Goal: Information Seeking & Learning: Find specific fact

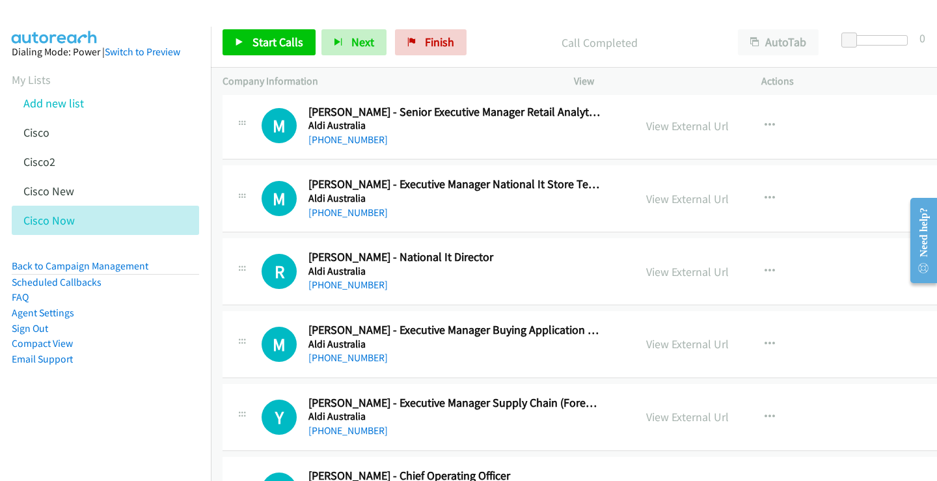
scroll to position [391, 0]
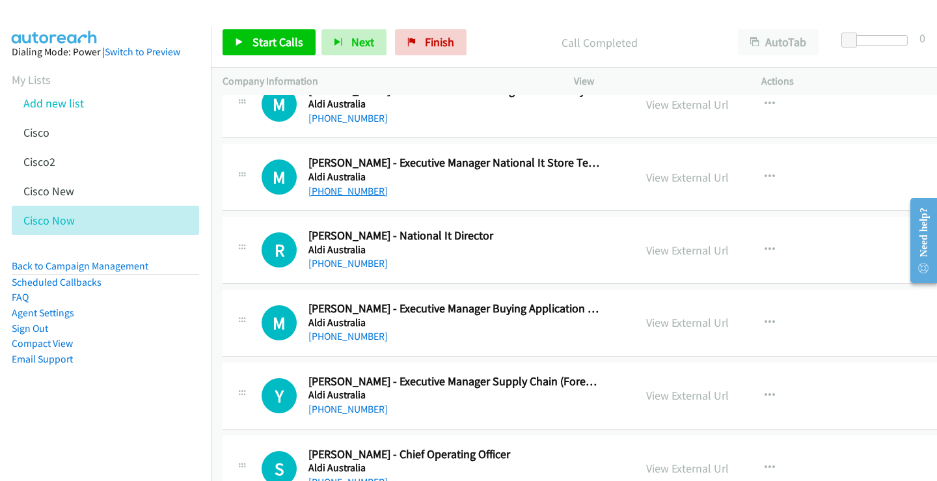
click at [338, 191] on link "[PHONE_NUMBER]" at bounding box center [348, 191] width 79 height 12
click at [678, 173] on link "View External Url" at bounding box center [687, 177] width 83 height 15
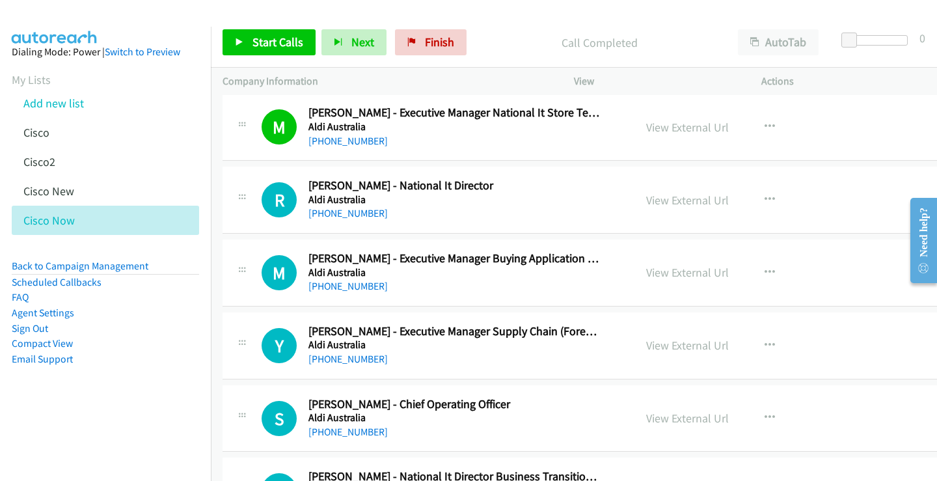
scroll to position [456, 0]
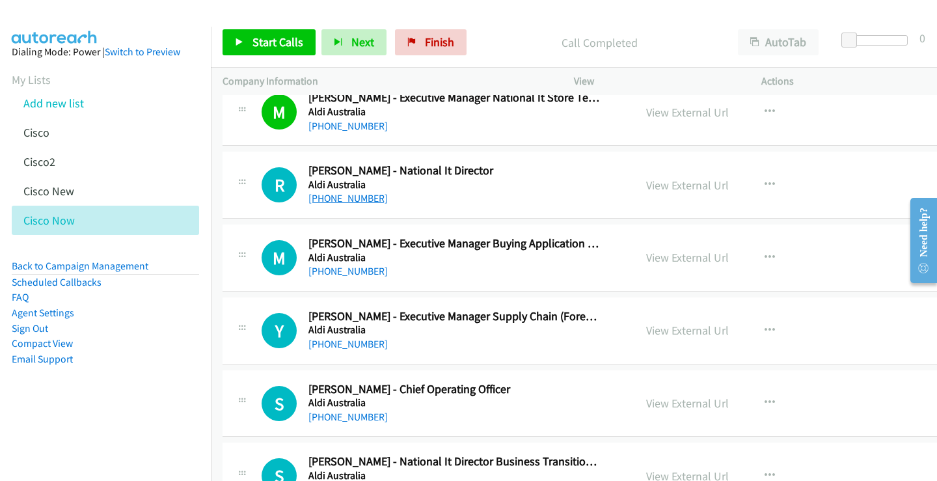
click at [350, 195] on link "[PHONE_NUMBER]" at bounding box center [348, 198] width 79 height 12
click at [693, 184] on link "View External Url" at bounding box center [687, 185] width 83 height 15
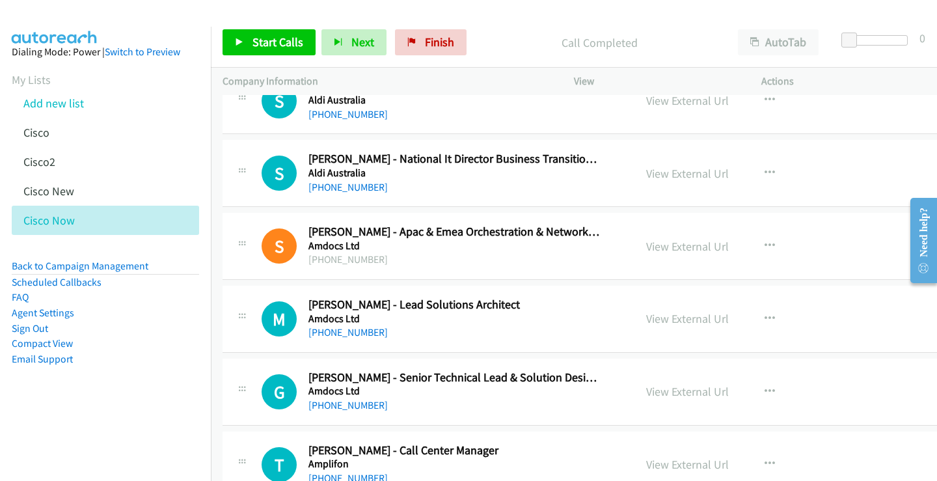
scroll to position [781, 0]
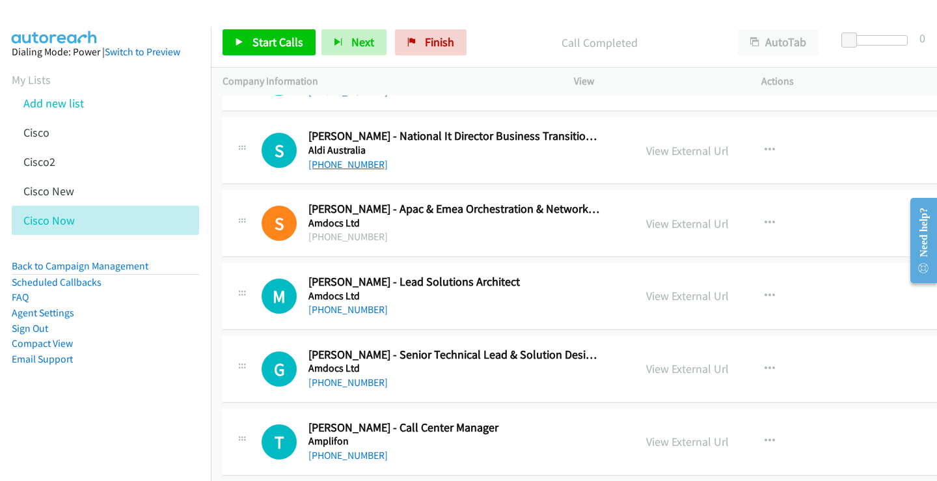
click at [350, 169] on link "[PHONE_NUMBER]" at bounding box center [348, 164] width 79 height 12
click at [667, 154] on link "View External Url" at bounding box center [687, 150] width 83 height 15
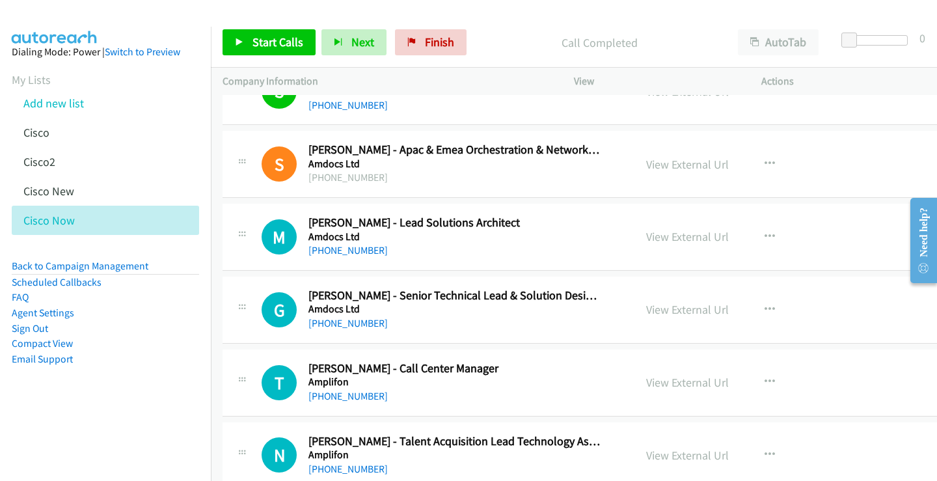
scroll to position [911, 0]
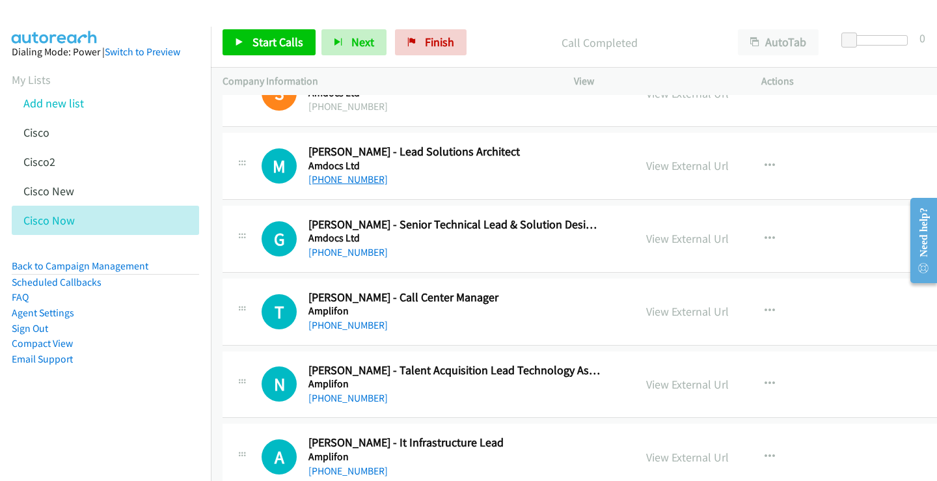
click at [361, 182] on link "[PHONE_NUMBER]" at bounding box center [348, 179] width 79 height 12
click at [672, 167] on link "View External Url" at bounding box center [687, 165] width 83 height 15
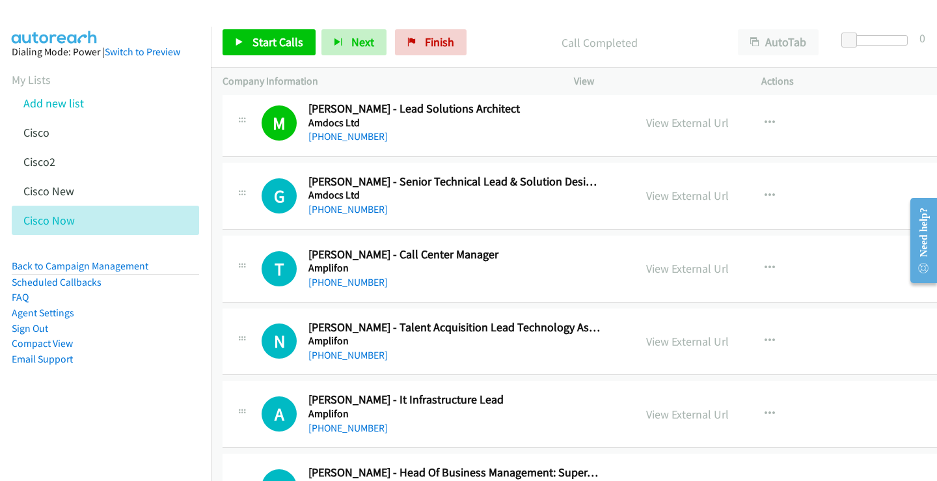
scroll to position [976, 0]
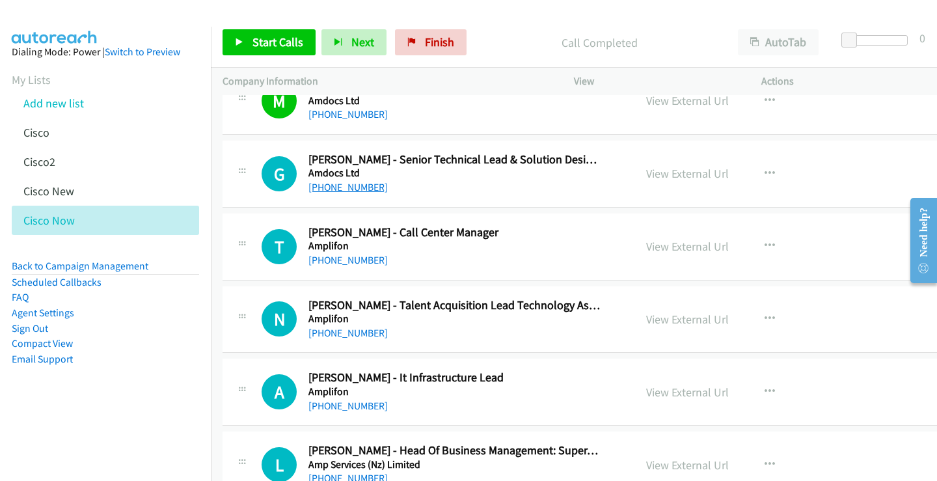
click at [365, 187] on link "[PHONE_NUMBER]" at bounding box center [348, 187] width 79 height 12
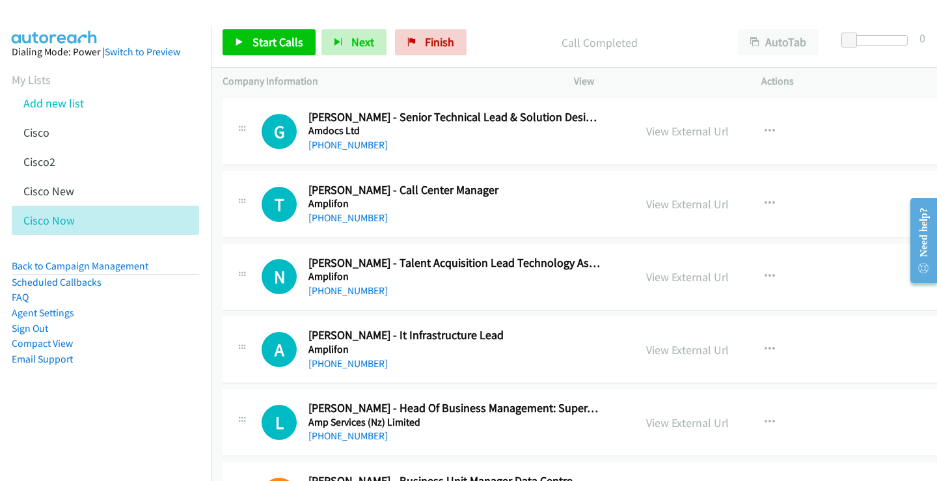
scroll to position [1041, 0]
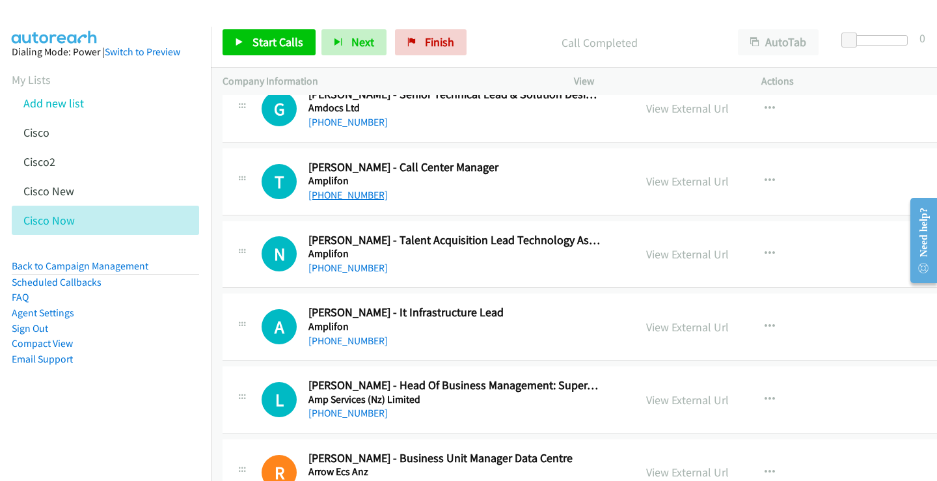
click at [362, 198] on link "[PHONE_NUMBER]" at bounding box center [348, 195] width 79 height 12
click at [687, 183] on link "View External Url" at bounding box center [687, 181] width 83 height 15
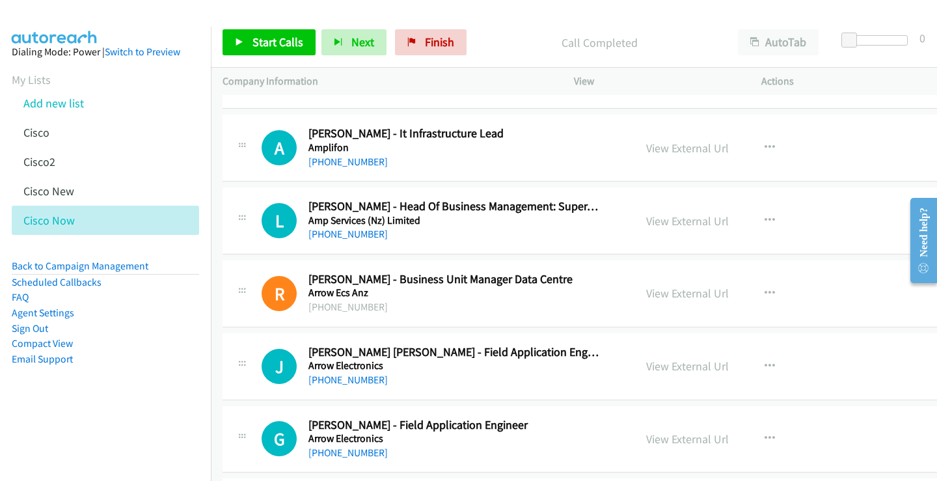
scroll to position [1237, 0]
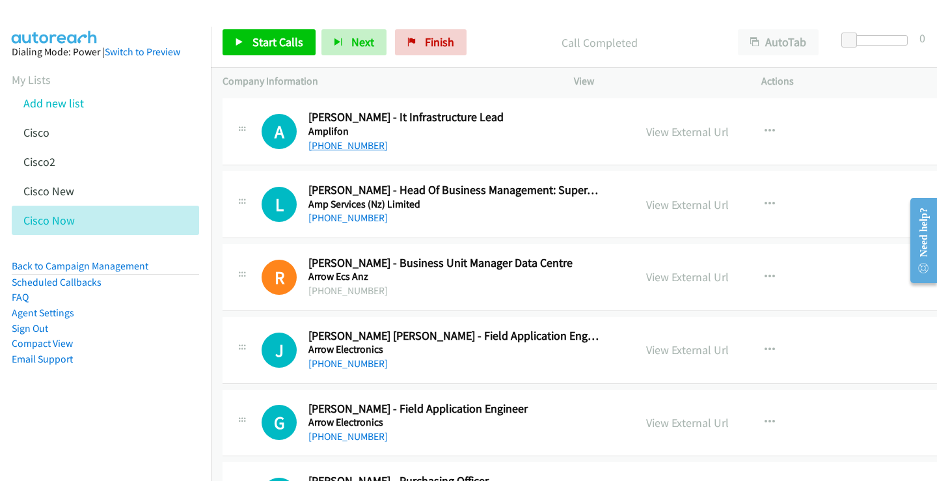
click at [361, 144] on link "[PHONE_NUMBER]" at bounding box center [348, 145] width 79 height 12
click at [682, 132] on link "View External Url" at bounding box center [687, 131] width 83 height 15
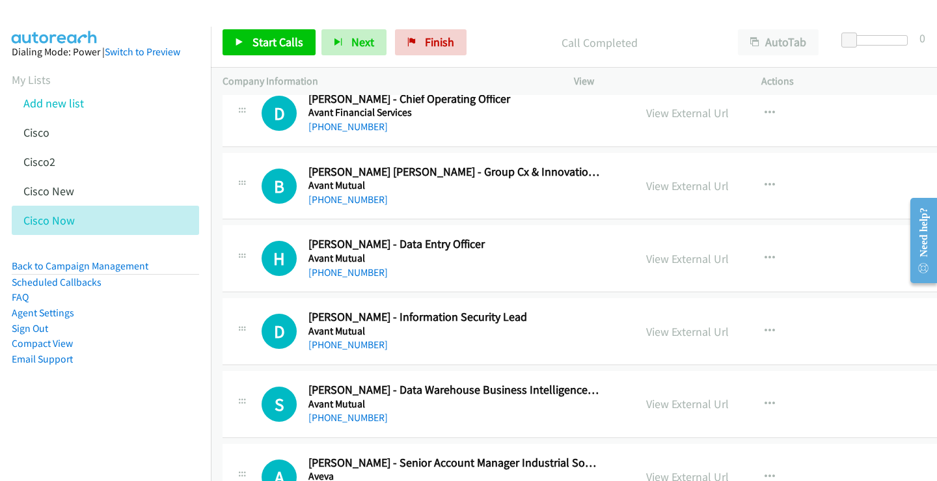
scroll to position [1822, 0]
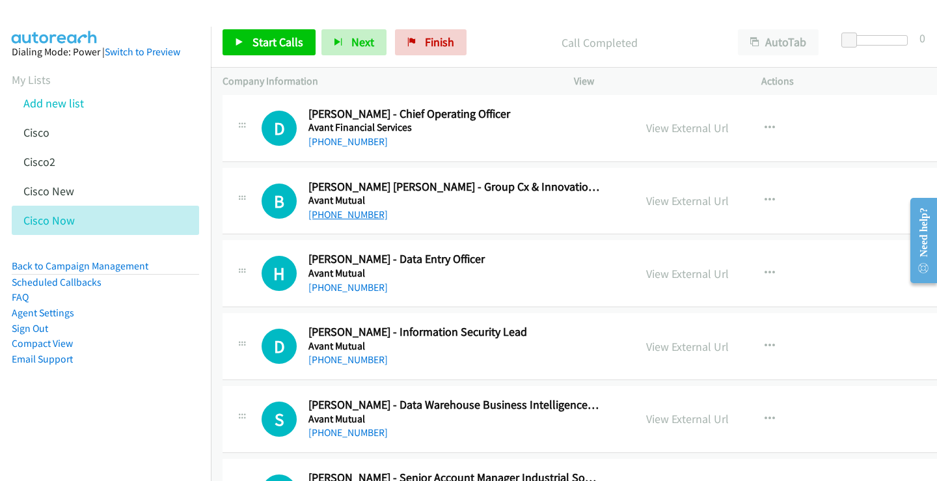
click at [351, 212] on link "[PHONE_NUMBER]" at bounding box center [348, 214] width 79 height 12
click at [652, 202] on link "View External Url" at bounding box center [687, 200] width 83 height 15
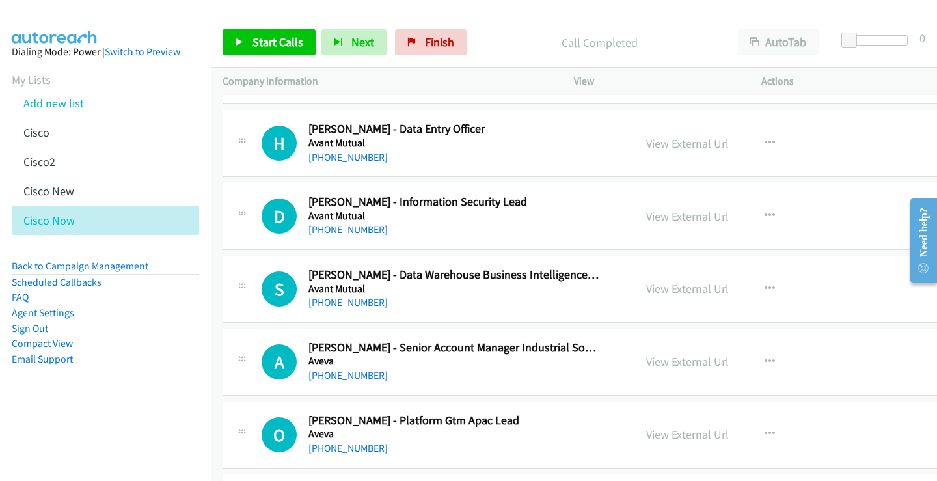
scroll to position [2018, 0]
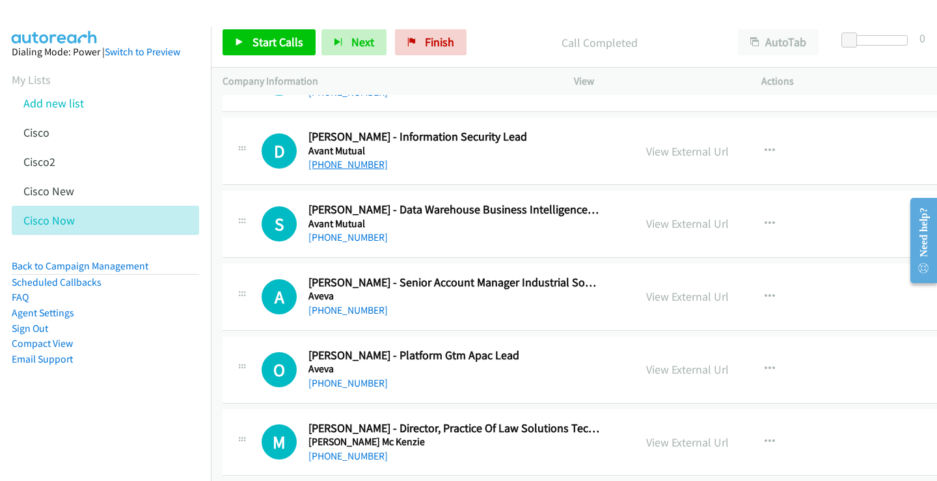
click at [357, 162] on link "[PHONE_NUMBER]" at bounding box center [348, 164] width 79 height 12
click at [673, 150] on link "View External Url" at bounding box center [687, 151] width 83 height 15
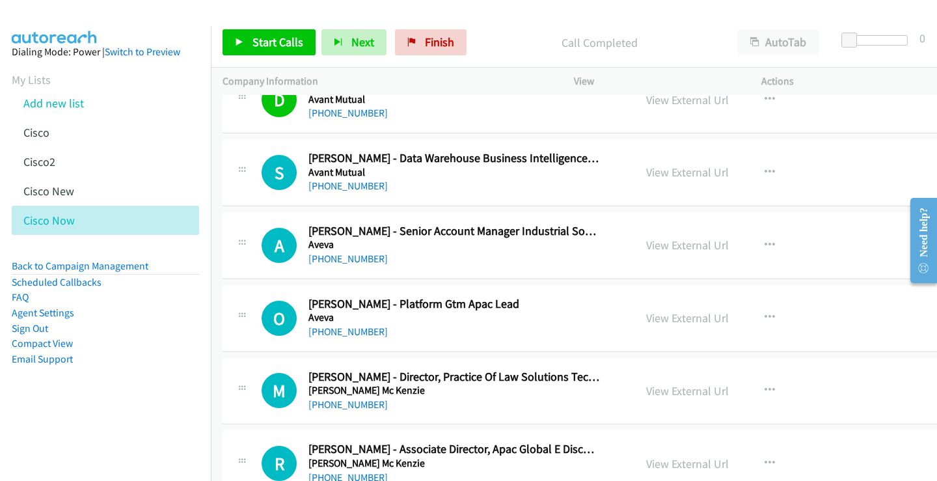
scroll to position [2083, 0]
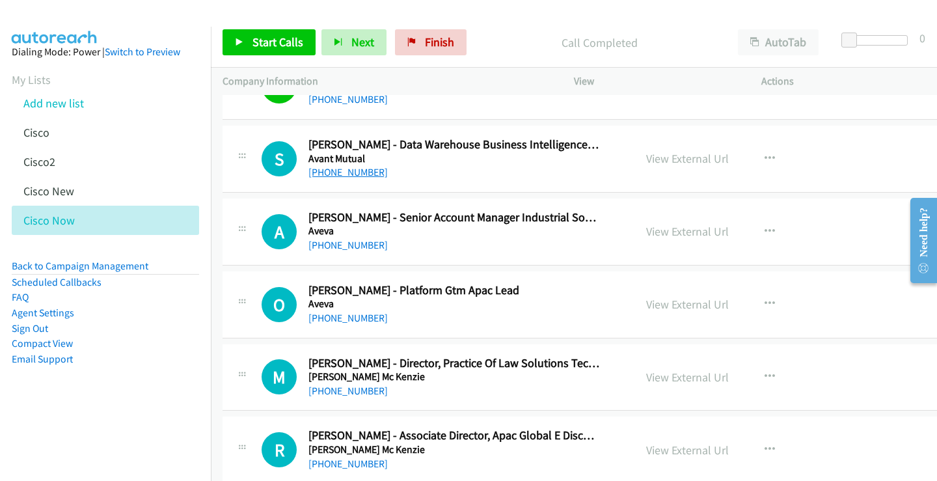
click at [360, 166] on link "[PHONE_NUMBER]" at bounding box center [348, 172] width 79 height 12
click at [655, 158] on link "View External Url" at bounding box center [687, 158] width 83 height 15
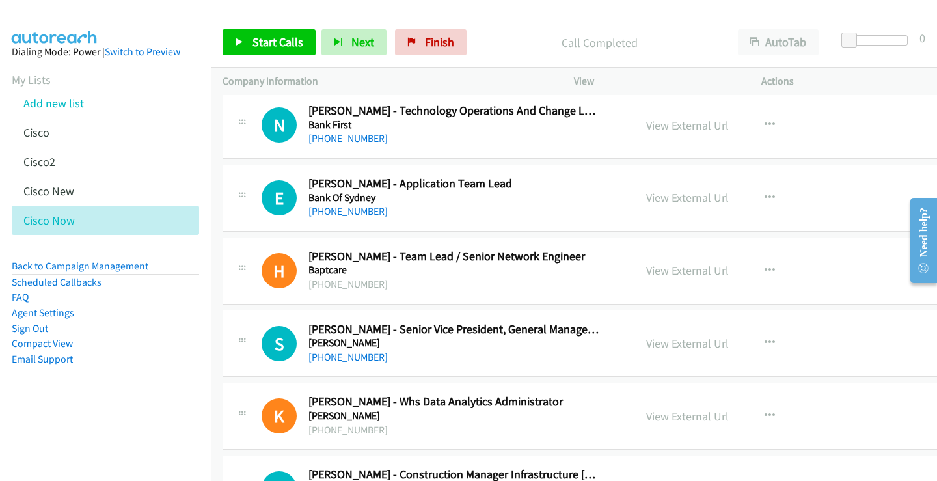
scroll to position [2864, 0]
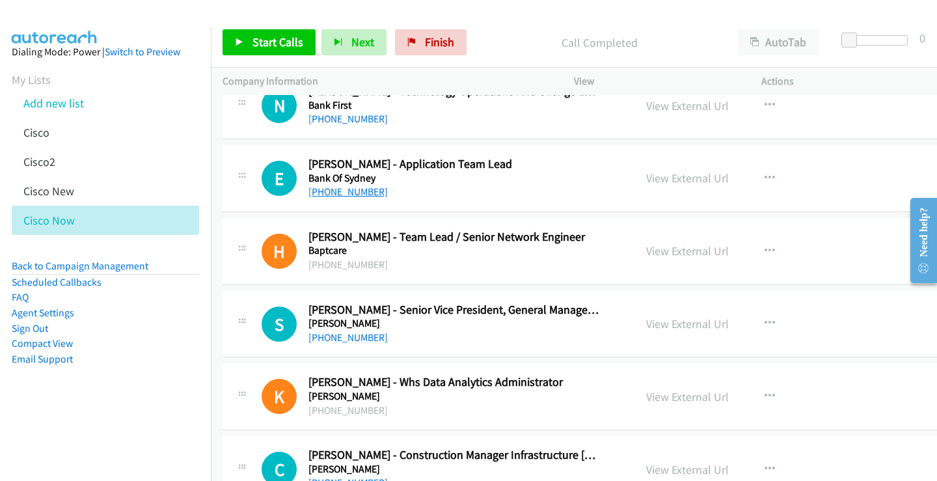
click at [351, 197] on link "[PHONE_NUMBER]" at bounding box center [348, 192] width 79 height 12
click at [655, 180] on link "View External Url" at bounding box center [687, 178] width 83 height 15
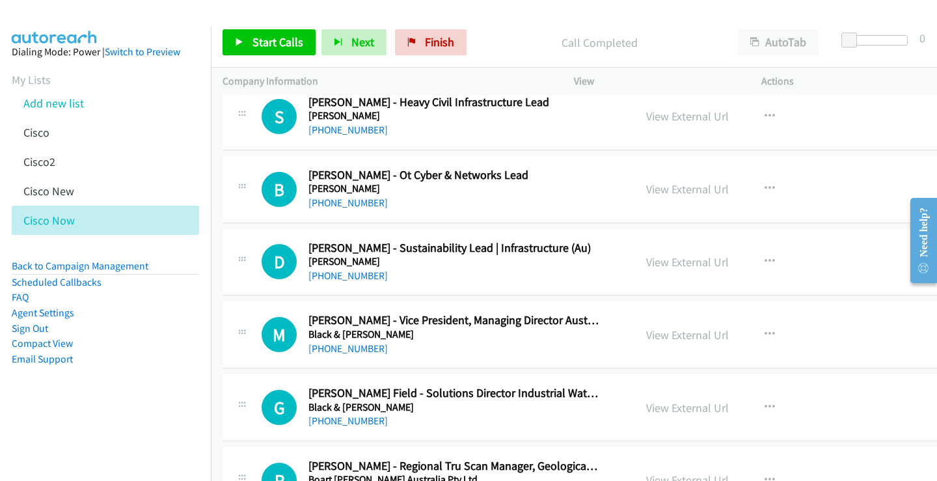
scroll to position [3385, 0]
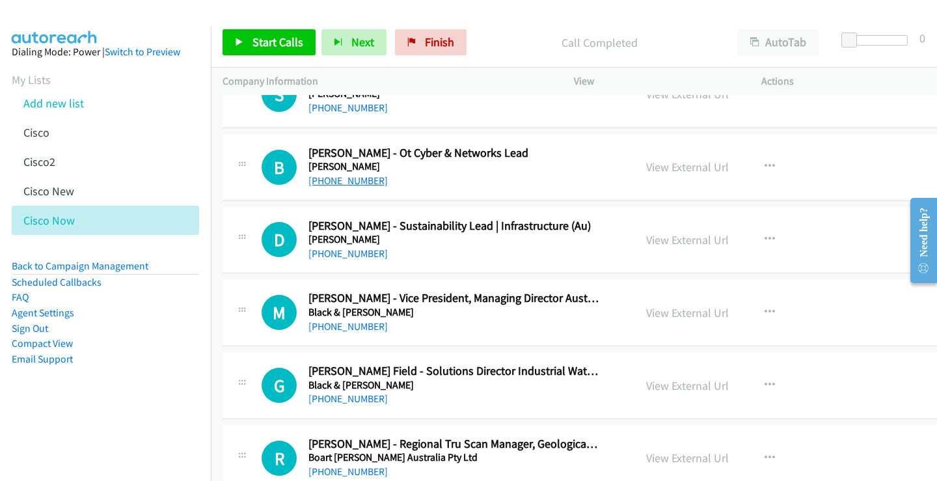
click at [351, 174] on link "[PHONE_NUMBER]" at bounding box center [348, 180] width 79 height 12
click at [646, 165] on link "View External Url" at bounding box center [687, 166] width 83 height 15
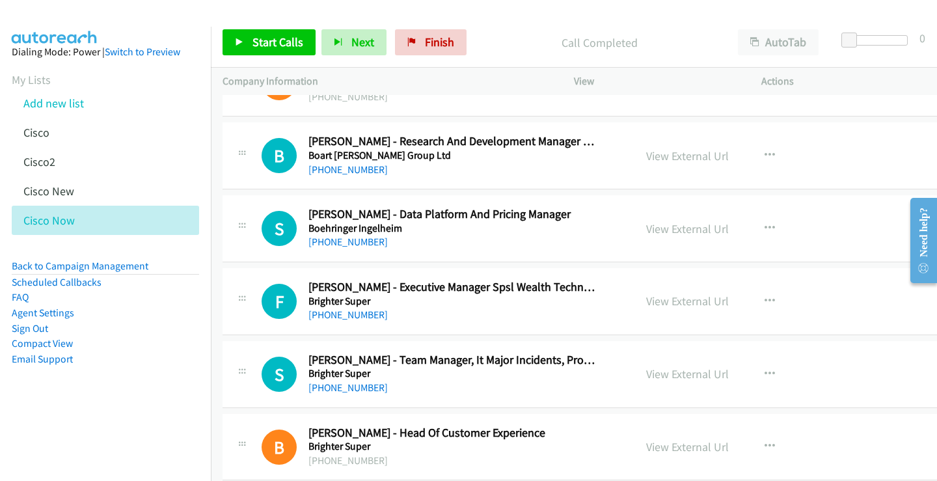
scroll to position [3970, 0]
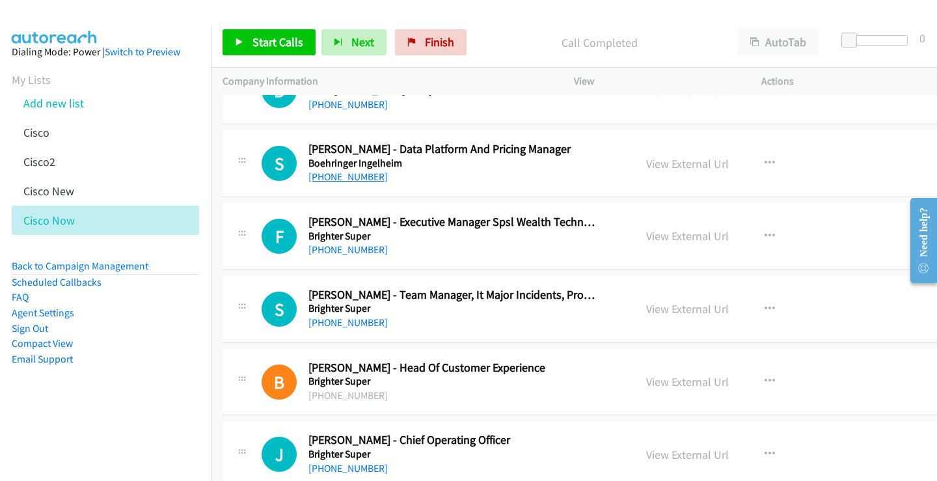
click at [361, 175] on link "[PHONE_NUMBER]" at bounding box center [348, 177] width 79 height 12
click at [659, 163] on link "View External Url" at bounding box center [687, 163] width 83 height 15
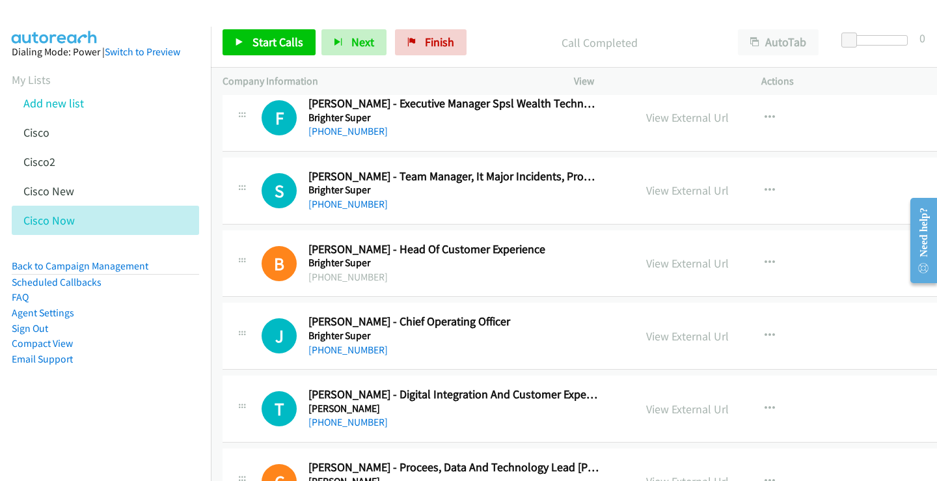
scroll to position [4101, 0]
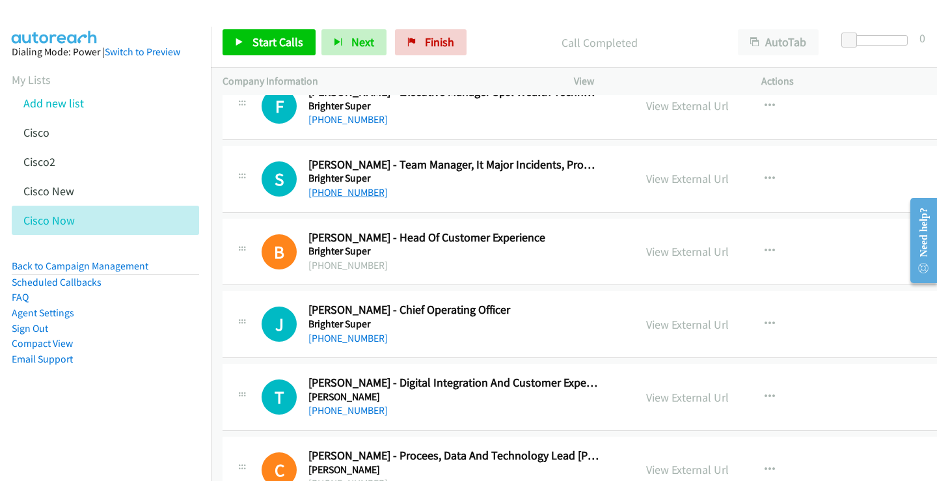
click at [359, 195] on link "[PHONE_NUMBER]" at bounding box center [348, 192] width 79 height 12
click at [674, 178] on link "View External Url" at bounding box center [687, 178] width 83 height 15
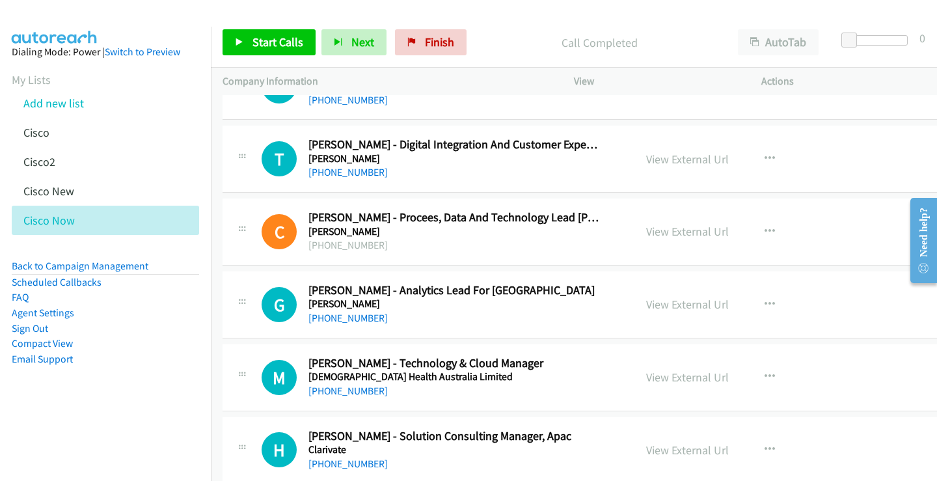
scroll to position [4361, 0]
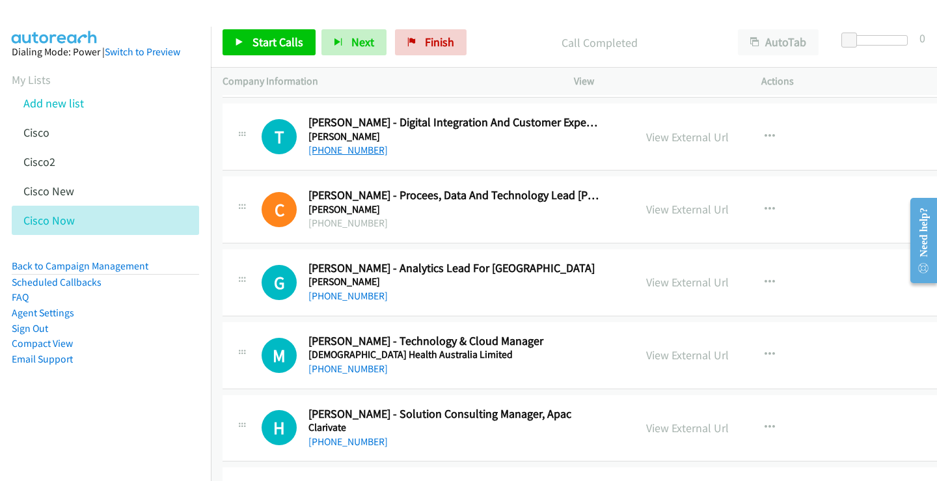
click at [348, 151] on link "[PHONE_NUMBER]" at bounding box center [348, 150] width 79 height 12
click at [664, 139] on link "View External Url" at bounding box center [687, 137] width 83 height 15
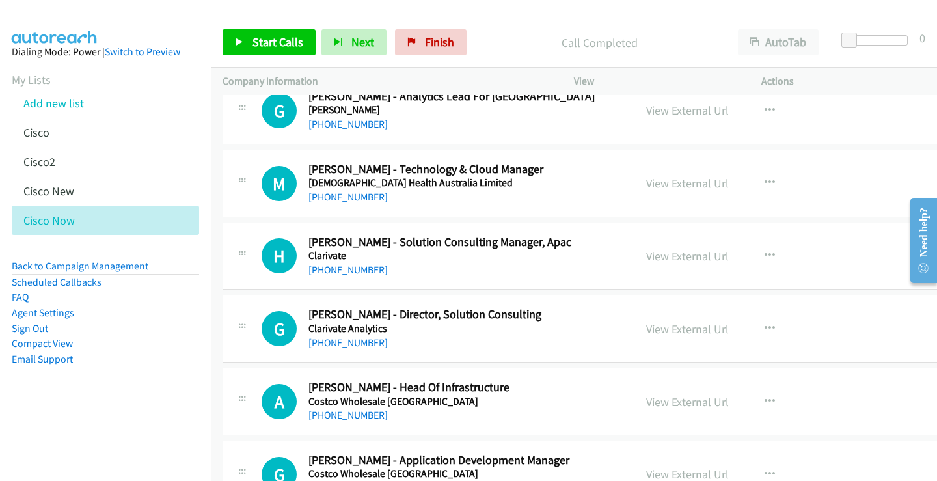
scroll to position [4556, 0]
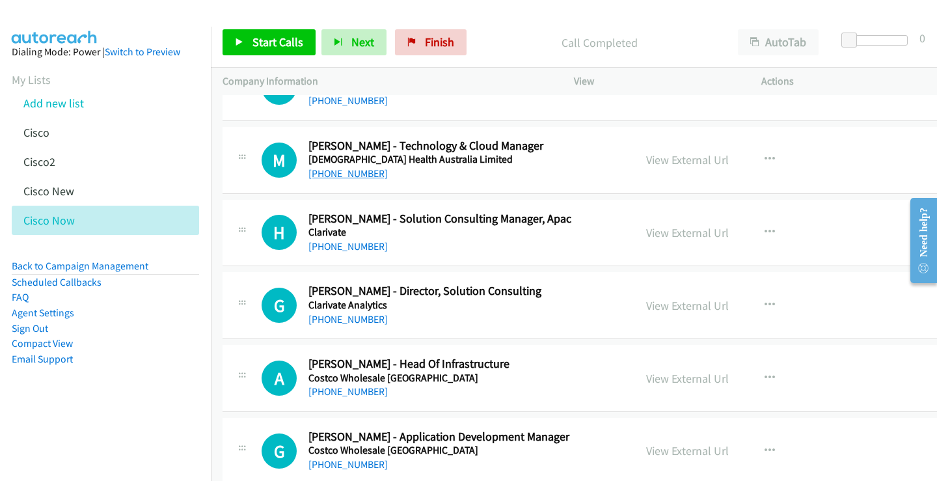
click at [342, 172] on link "[PHONE_NUMBER]" at bounding box center [348, 173] width 79 height 12
click at [655, 157] on link "View External Url" at bounding box center [687, 159] width 83 height 15
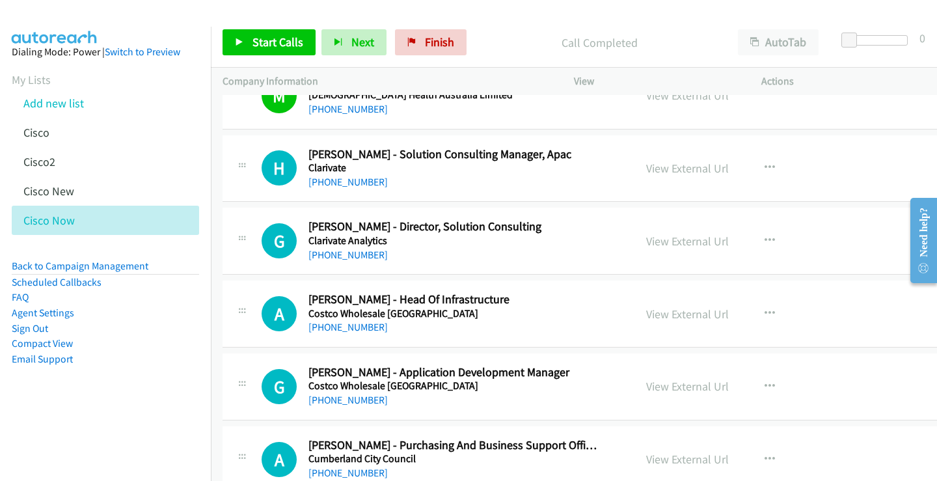
scroll to position [4621, 0]
click at [355, 184] on link "[PHONE_NUMBER]" at bounding box center [348, 181] width 79 height 12
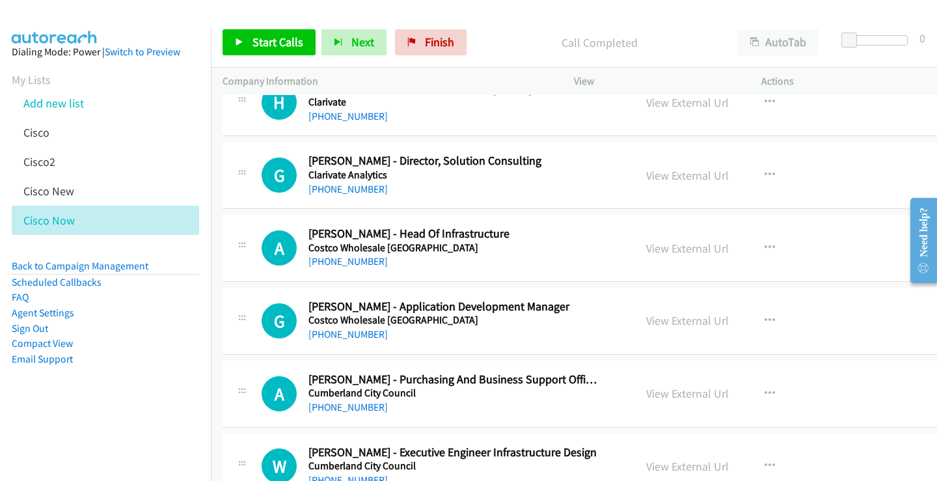
scroll to position [4751, 0]
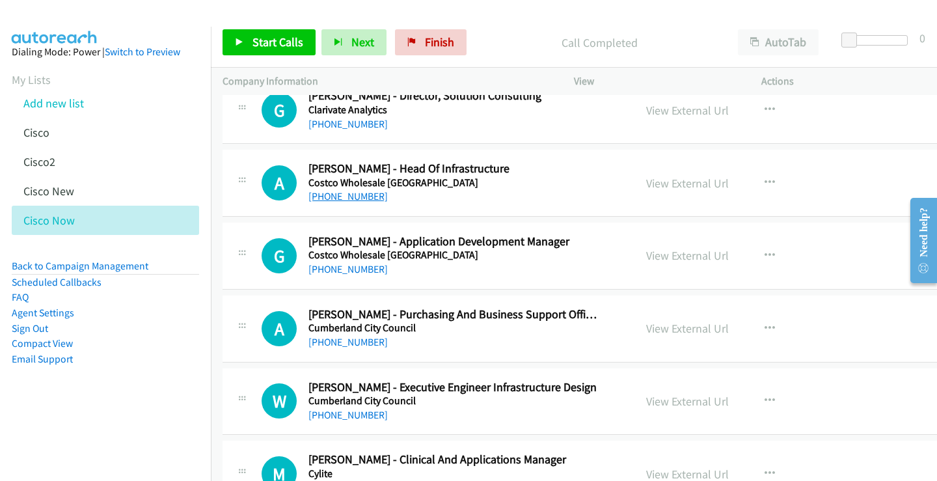
click at [353, 195] on link "[PHONE_NUMBER]" at bounding box center [348, 196] width 79 height 12
click at [668, 182] on link "View External Url" at bounding box center [687, 183] width 83 height 15
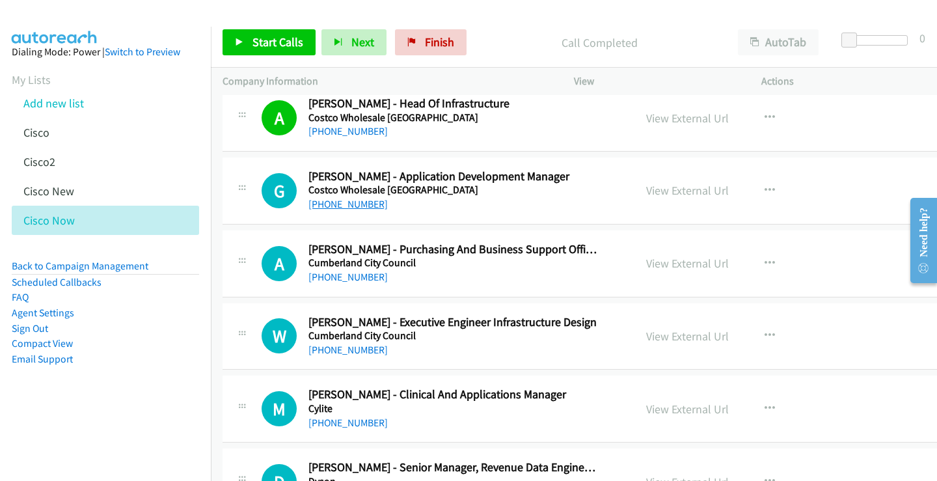
click at [337, 207] on link "[PHONE_NUMBER]" at bounding box center [348, 204] width 79 height 12
click at [670, 196] on link "View External Url" at bounding box center [687, 190] width 83 height 15
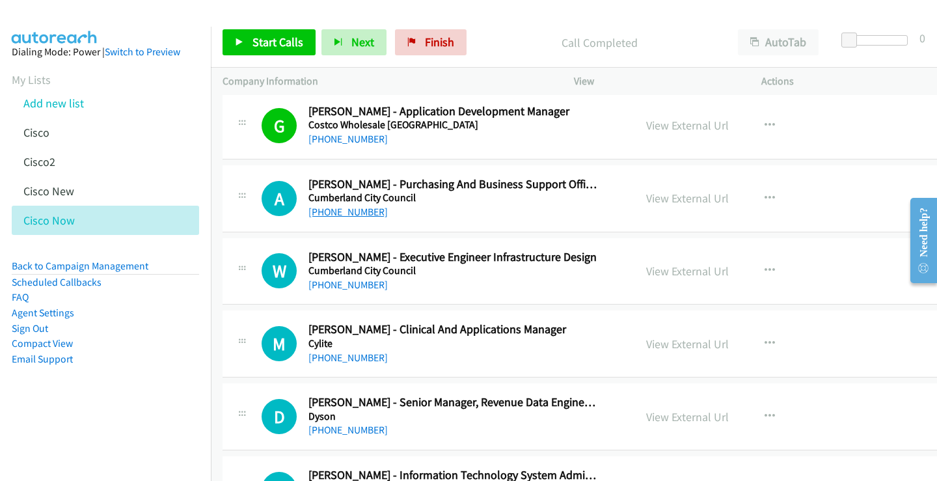
click at [351, 212] on link "[PHONE_NUMBER]" at bounding box center [348, 212] width 79 height 12
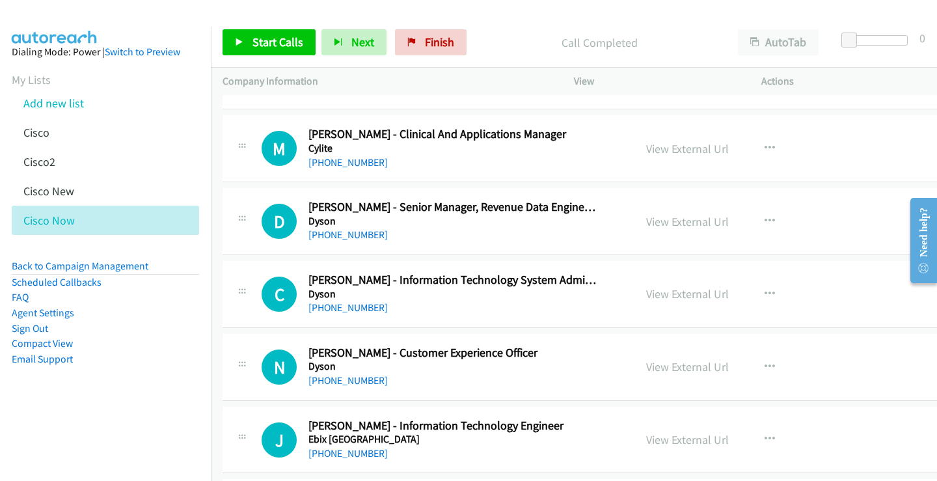
scroll to position [5142, 0]
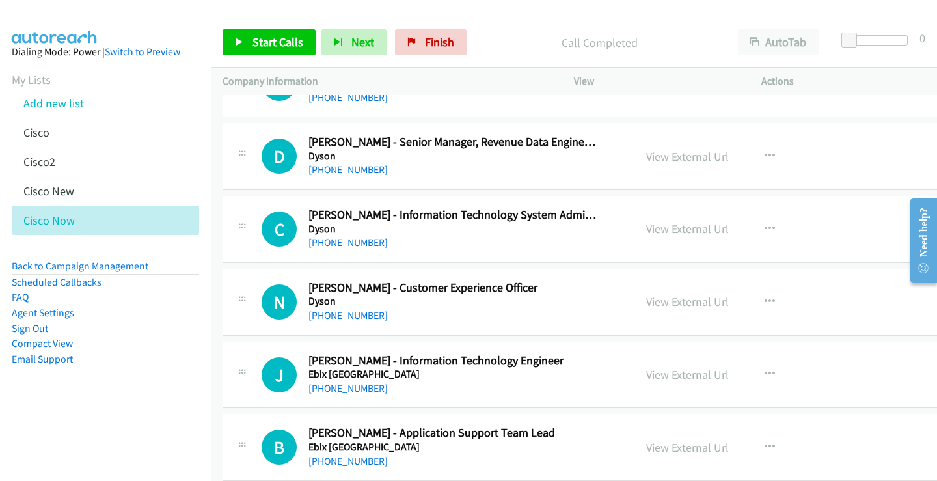
click at [352, 174] on link "[PHONE_NUMBER]" at bounding box center [348, 169] width 79 height 12
click at [667, 158] on link "View External Url" at bounding box center [687, 156] width 83 height 15
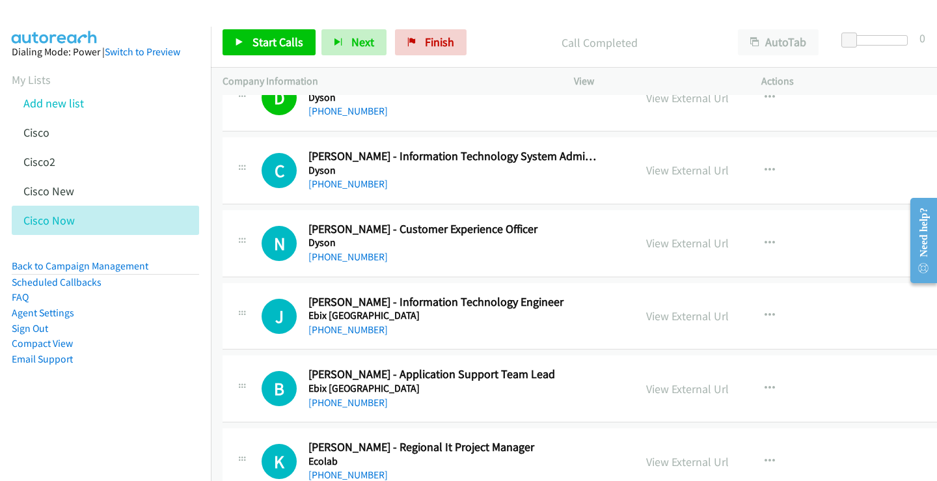
scroll to position [5207, 0]
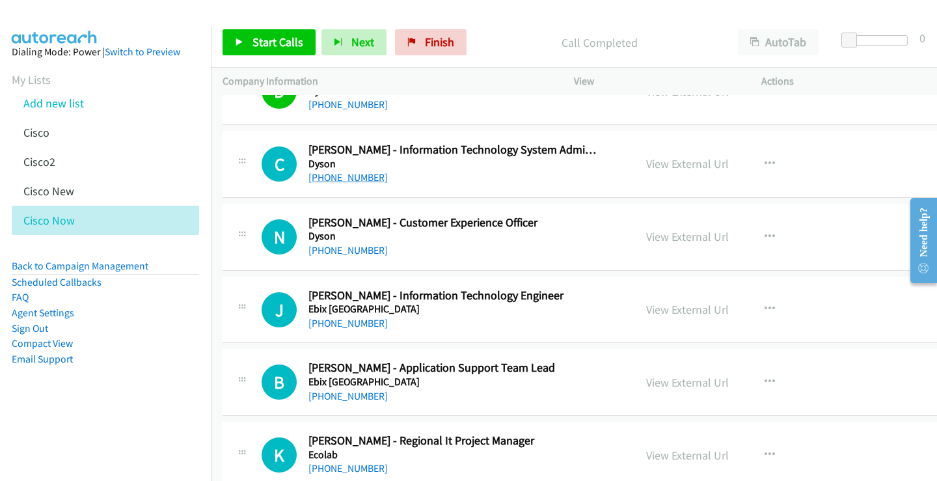
click at [340, 174] on link "[PHONE_NUMBER]" at bounding box center [348, 177] width 79 height 12
click at [657, 165] on link "View External Url" at bounding box center [687, 163] width 83 height 15
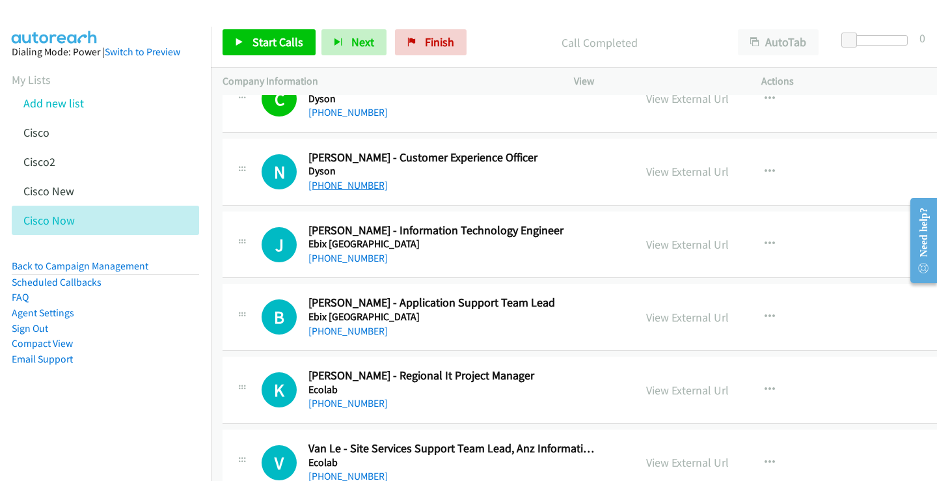
click at [355, 186] on link "[PHONE_NUMBER]" at bounding box center [348, 185] width 79 height 12
click at [683, 172] on link "View External Url" at bounding box center [687, 171] width 83 height 15
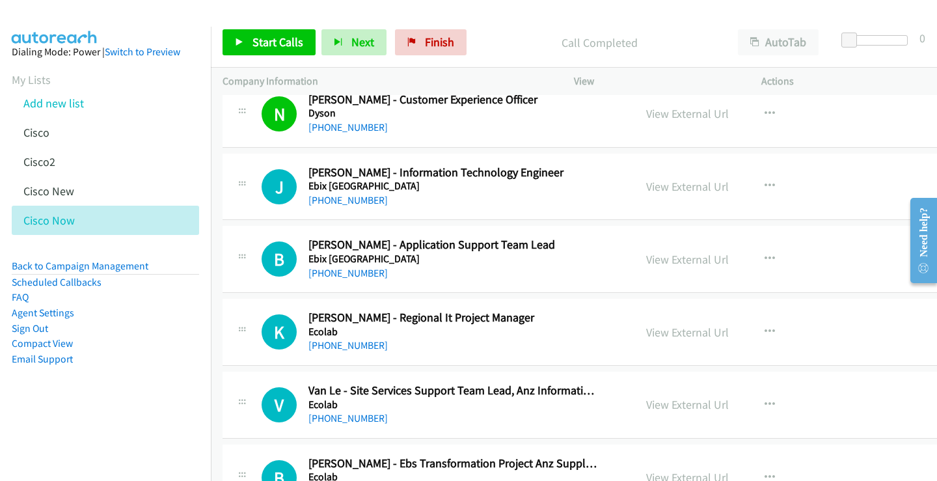
scroll to position [5337, 0]
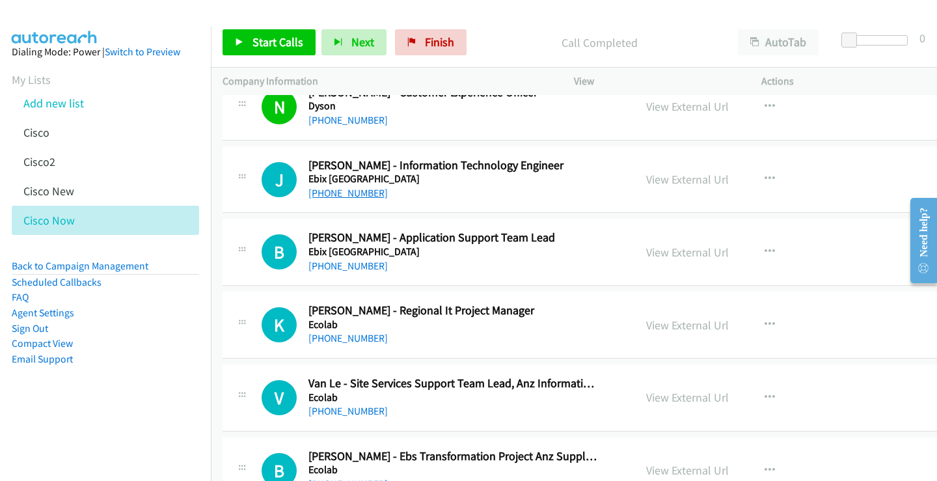
click at [350, 196] on link "[PHONE_NUMBER]" at bounding box center [348, 193] width 79 height 12
click at [687, 180] on link "View External Url" at bounding box center [687, 179] width 83 height 15
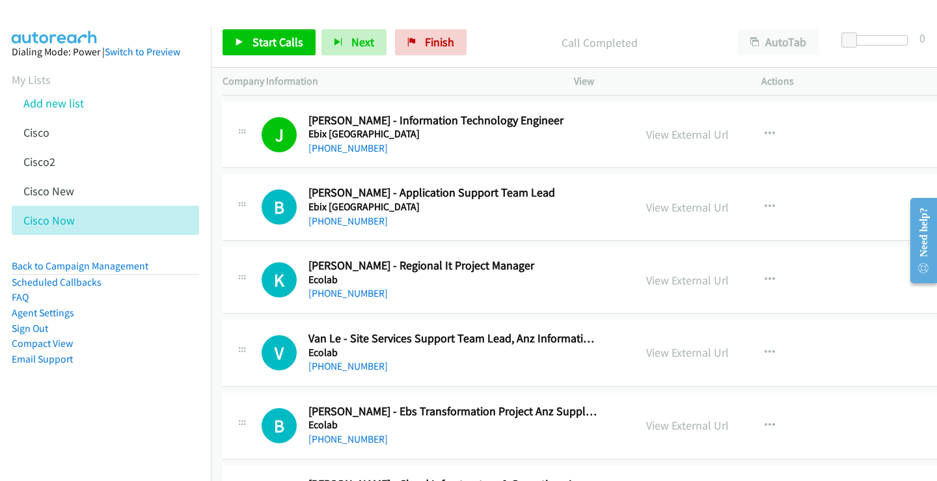
scroll to position [5402, 0]
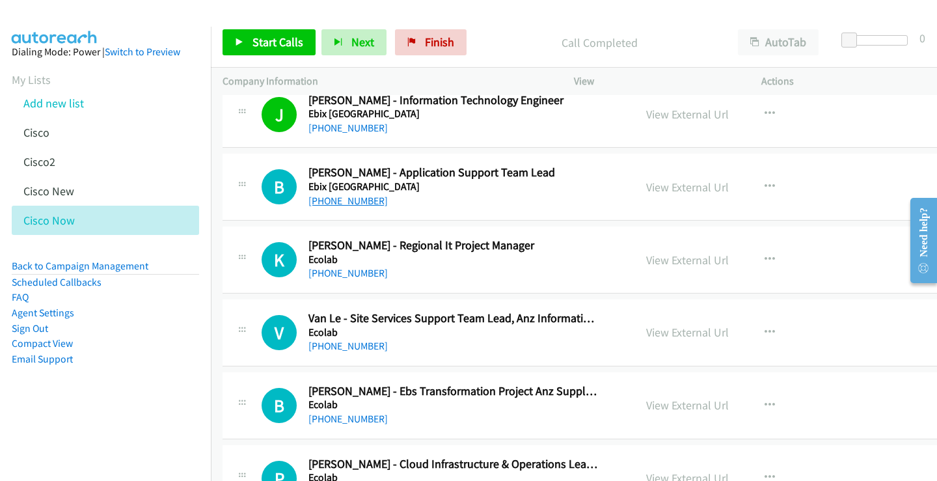
click at [373, 205] on link "[PHONE_NUMBER]" at bounding box center [348, 201] width 79 height 12
click at [682, 187] on link "View External Url" at bounding box center [687, 187] width 83 height 15
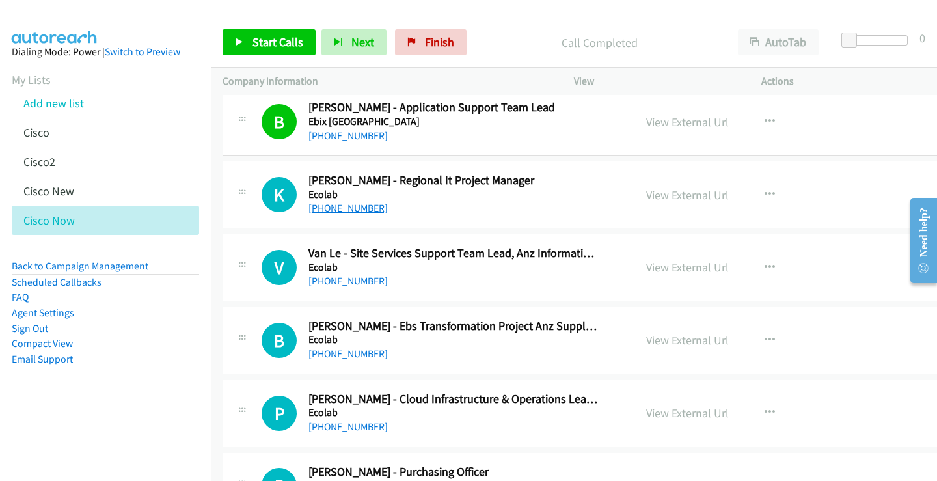
click at [355, 208] on link "[PHONE_NUMBER]" at bounding box center [348, 208] width 79 height 12
click at [683, 195] on link "View External Url" at bounding box center [687, 194] width 83 height 15
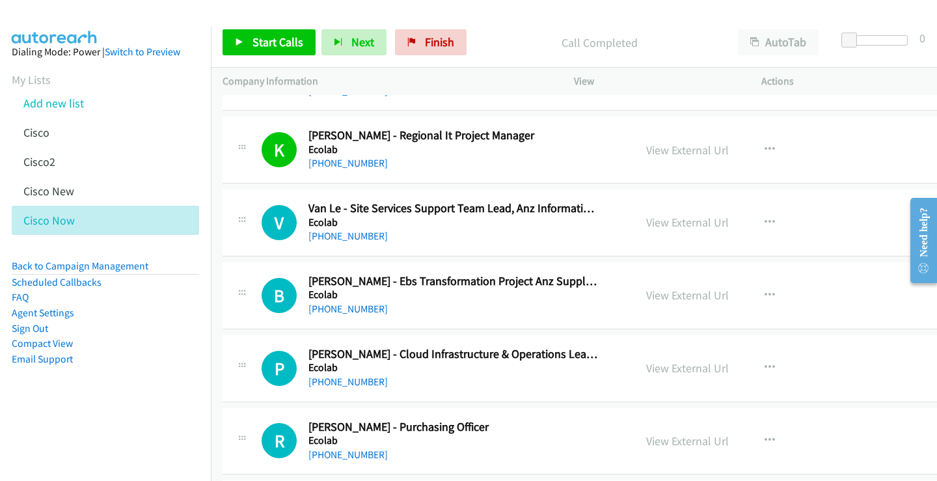
scroll to position [5533, 0]
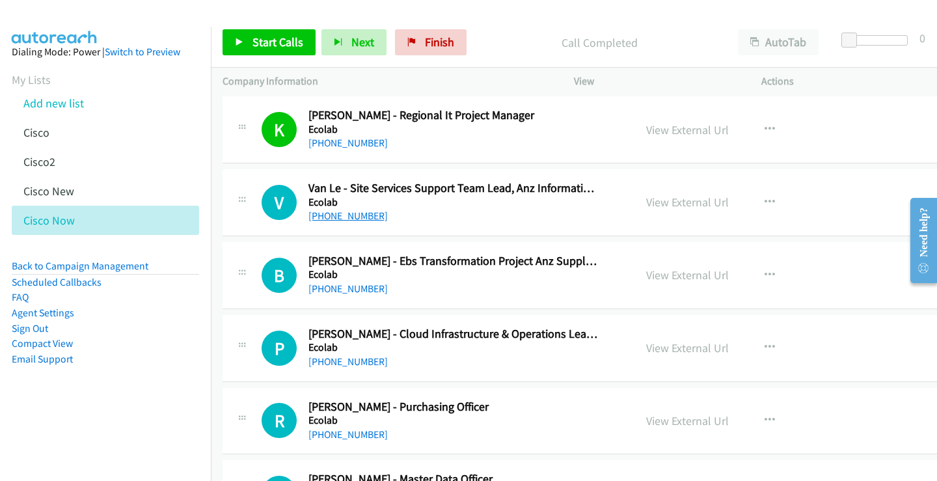
click at [345, 219] on link "[PHONE_NUMBER]" at bounding box center [348, 216] width 79 height 12
click at [667, 202] on link "View External Url" at bounding box center [687, 202] width 83 height 15
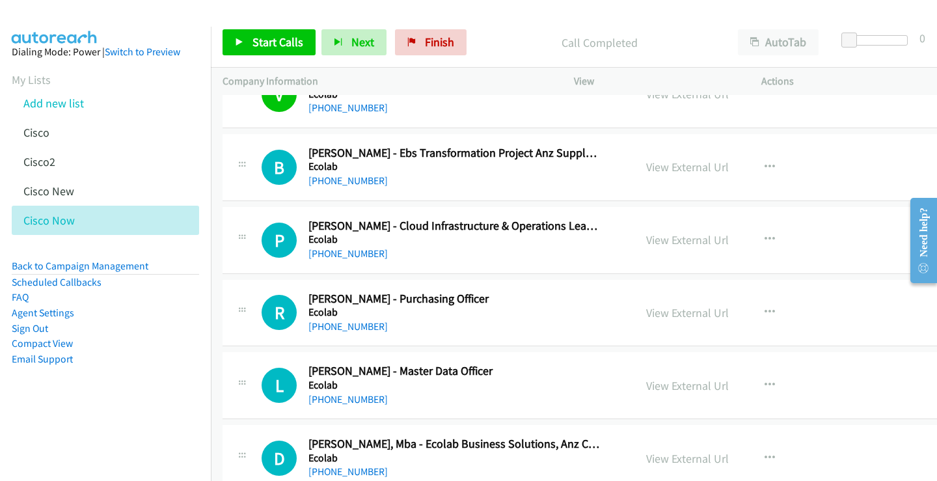
scroll to position [5663, 0]
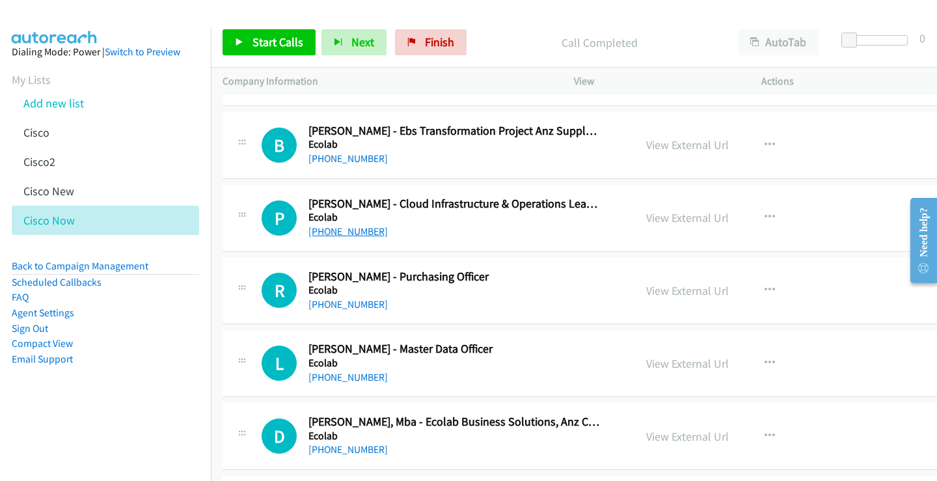
click at [357, 236] on link "[PHONE_NUMBER]" at bounding box center [348, 231] width 79 height 12
click at [678, 216] on link "View External Url" at bounding box center [687, 217] width 83 height 15
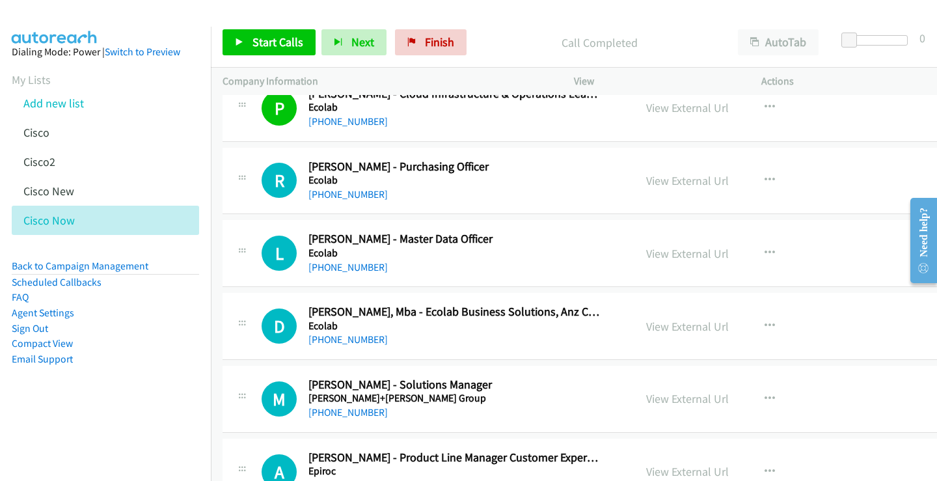
scroll to position [5793, 0]
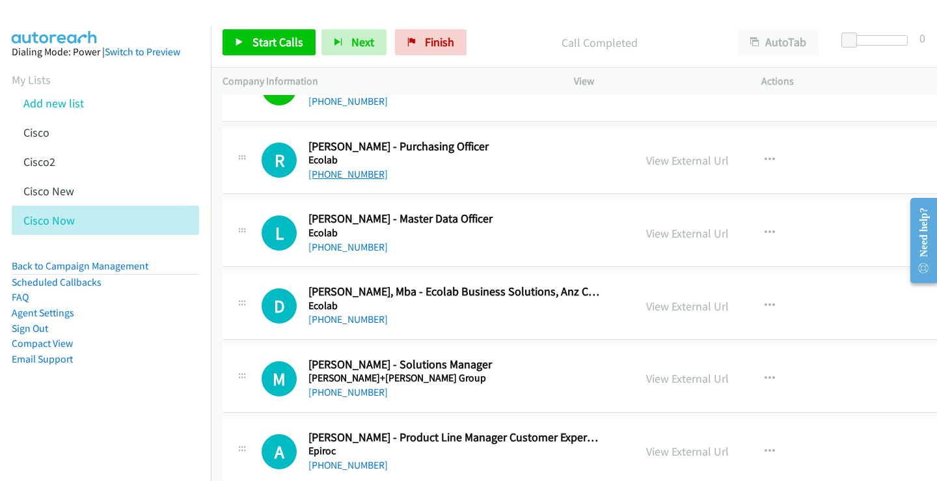
click at [357, 172] on link "[PHONE_NUMBER]" at bounding box center [348, 174] width 79 height 12
click at [656, 161] on link "View External Url" at bounding box center [687, 160] width 83 height 15
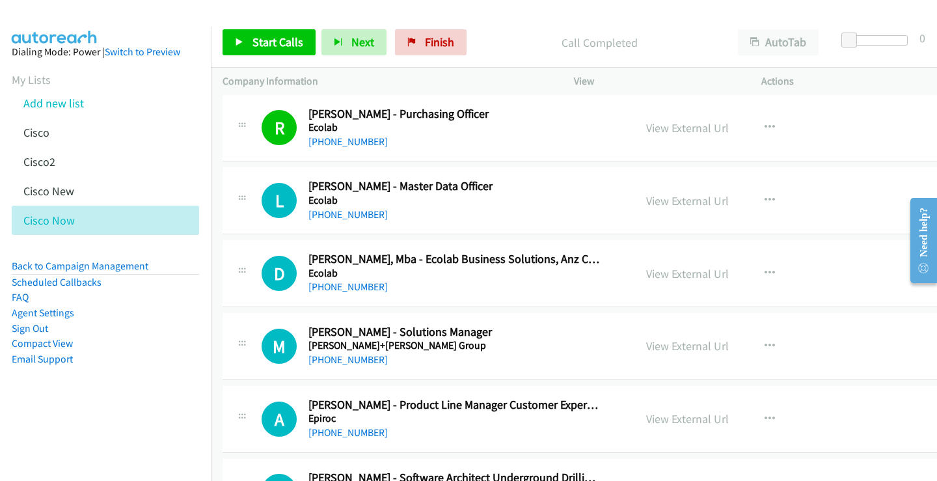
scroll to position [5858, 0]
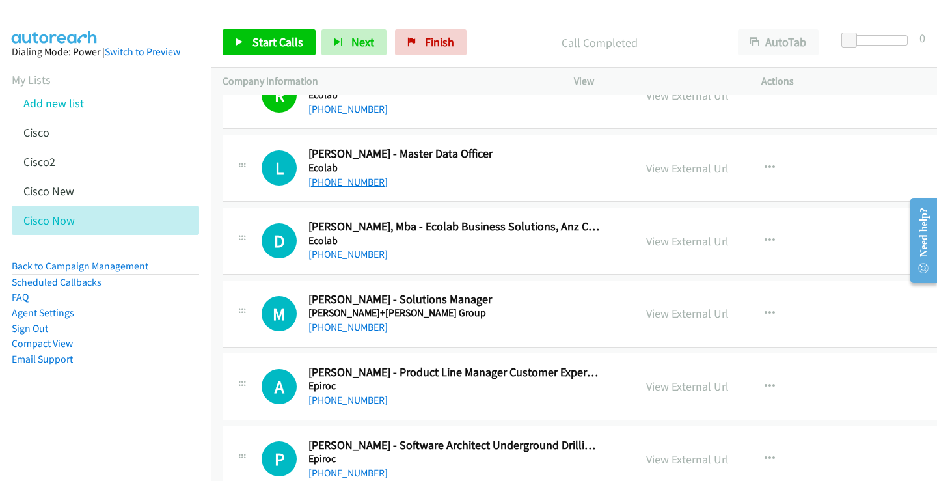
click at [343, 183] on link "[PHONE_NUMBER]" at bounding box center [348, 182] width 79 height 12
click at [659, 166] on link "View External Url" at bounding box center [687, 168] width 83 height 15
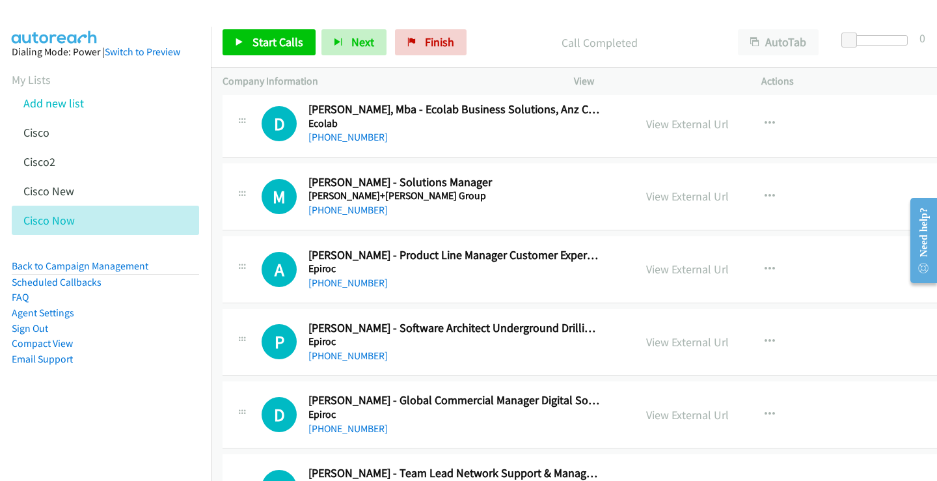
scroll to position [5988, 0]
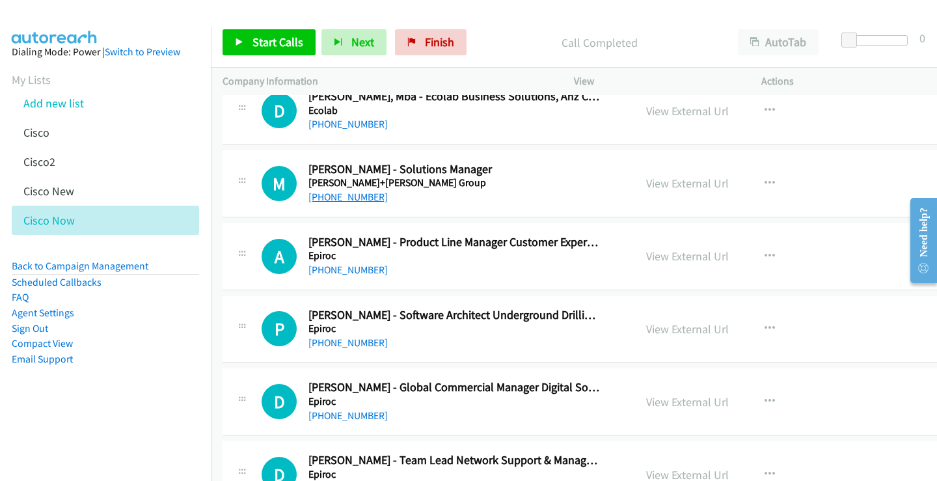
click at [350, 198] on link "[PHONE_NUMBER]" at bounding box center [348, 197] width 79 height 12
drag, startPoint x: 657, startPoint y: 184, endPoint x: 510, endPoint y: 188, distance: 147.2
click at [667, 184] on link "View External Url" at bounding box center [687, 183] width 83 height 15
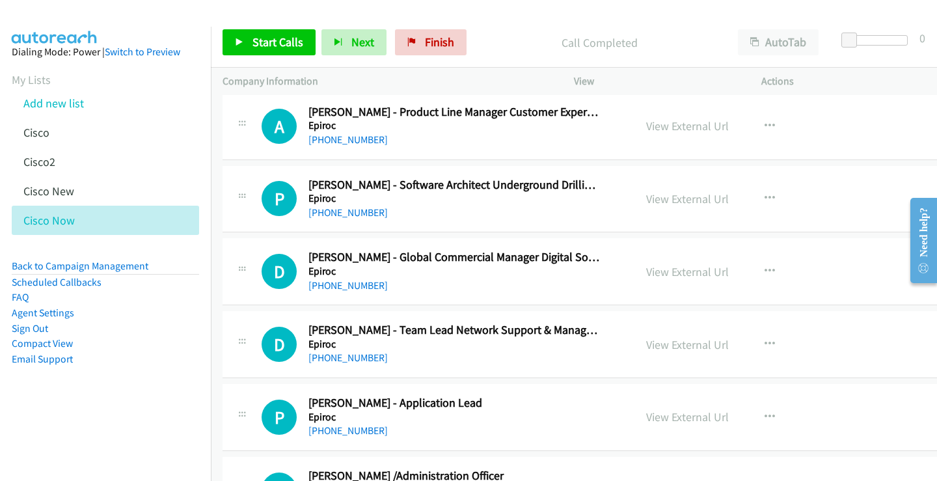
scroll to position [6053, 0]
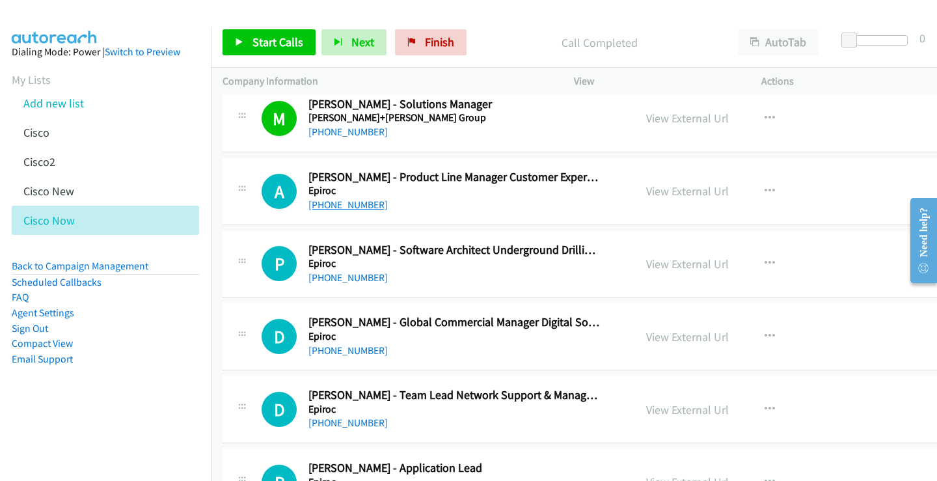
click at [356, 202] on link "[PHONE_NUMBER]" at bounding box center [348, 205] width 79 height 12
click at [651, 191] on link "View External Url" at bounding box center [687, 191] width 83 height 15
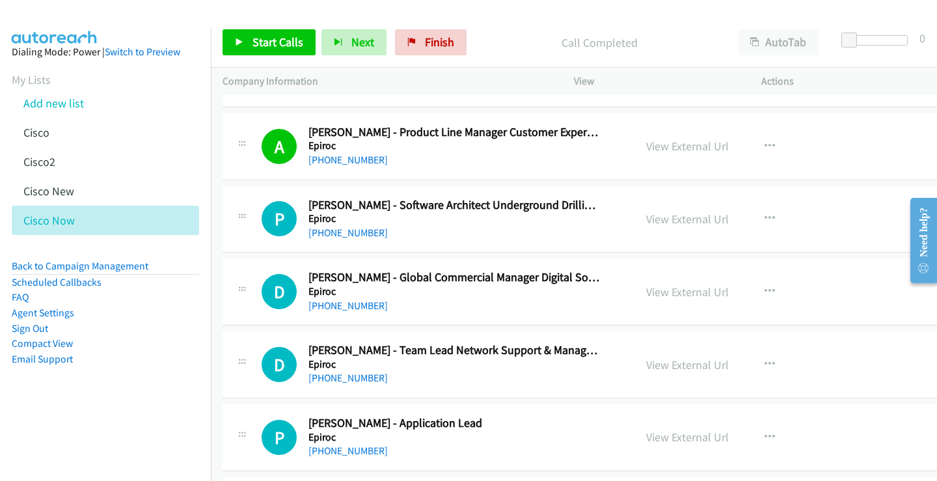
scroll to position [6118, 0]
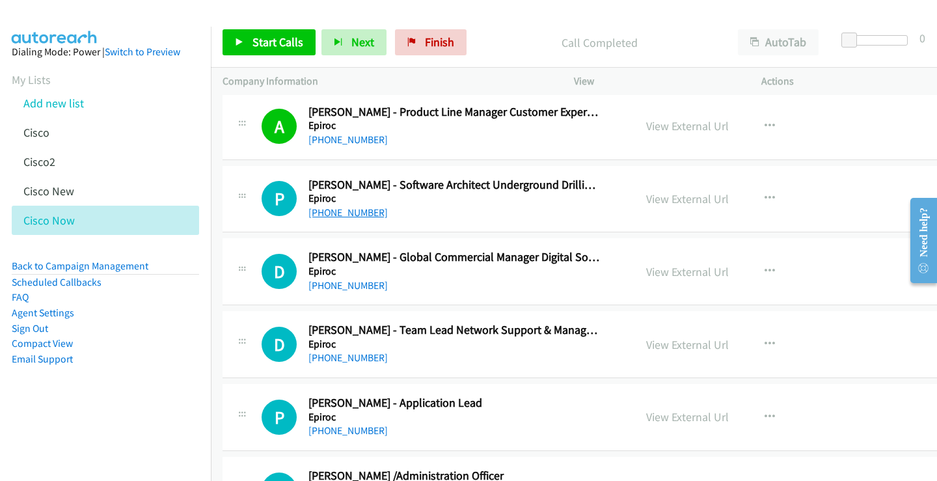
click at [363, 213] on link "[PHONE_NUMBER]" at bounding box center [348, 212] width 79 height 12
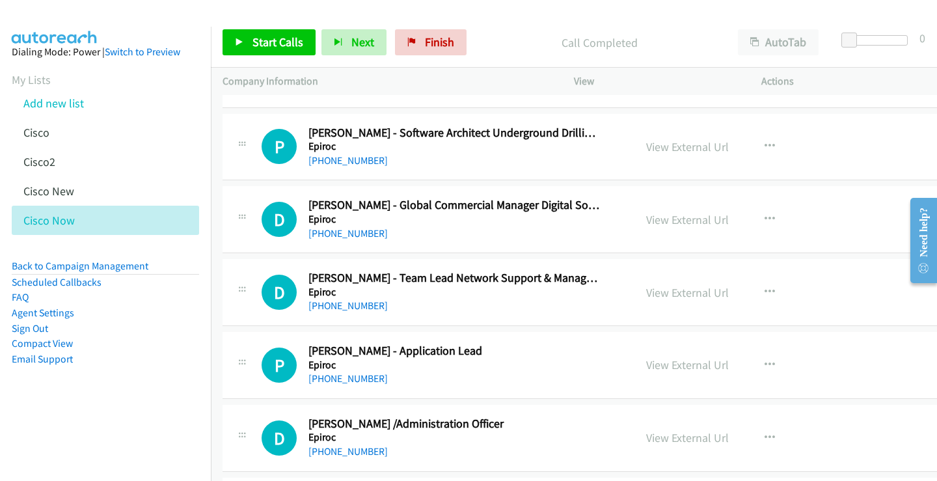
scroll to position [6183, 0]
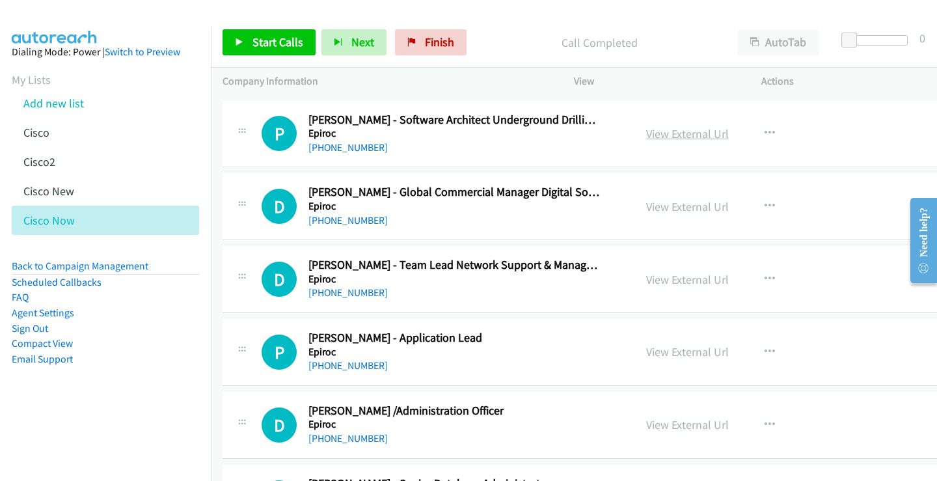
click at [674, 137] on link "View External Url" at bounding box center [687, 133] width 83 height 15
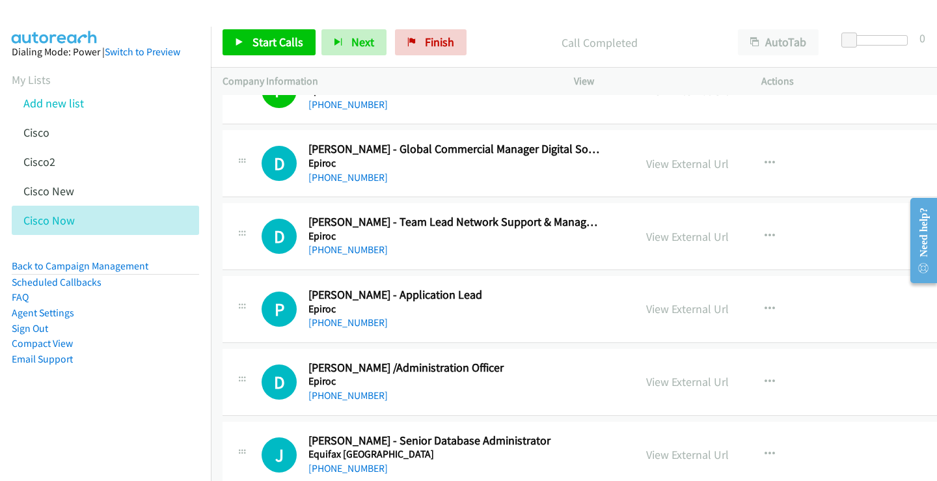
scroll to position [6249, 0]
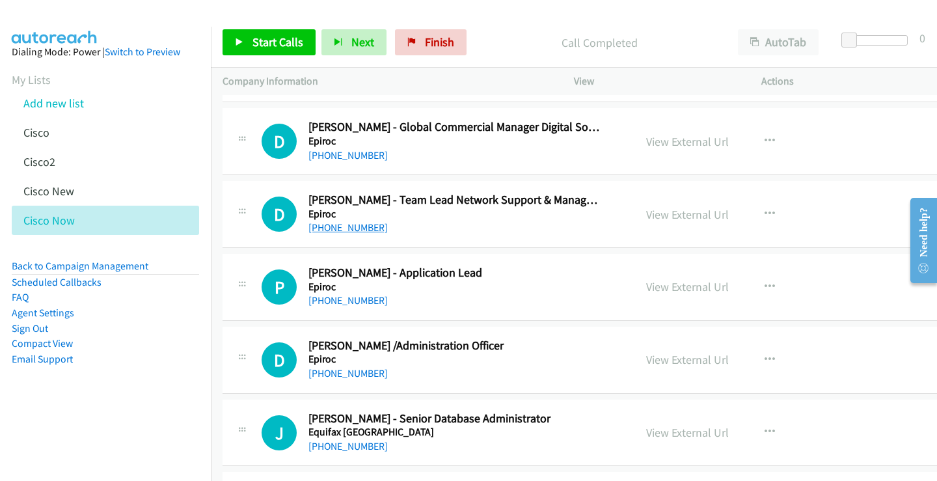
click at [361, 228] on link "[PHONE_NUMBER]" at bounding box center [348, 227] width 79 height 12
click at [659, 215] on link "View External Url" at bounding box center [687, 214] width 83 height 15
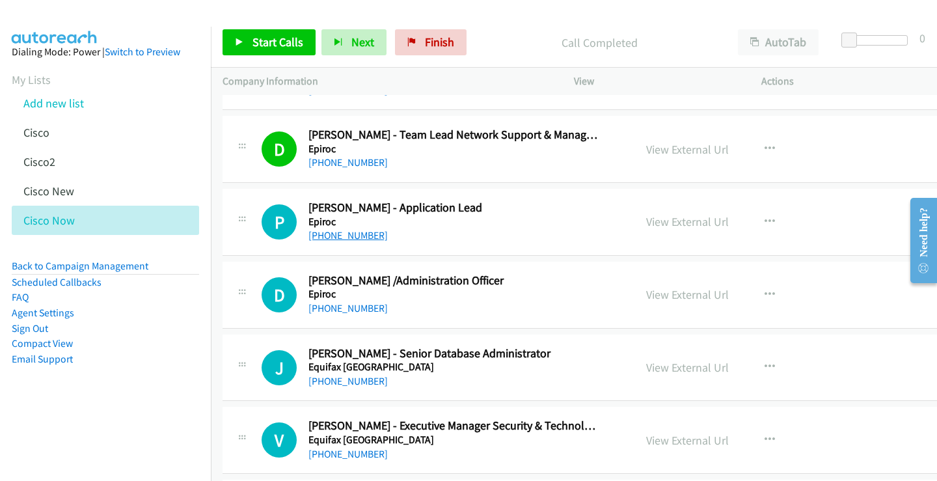
click at [345, 234] on link "[PHONE_NUMBER]" at bounding box center [348, 235] width 79 height 12
click at [660, 221] on link "View External Url" at bounding box center [687, 221] width 83 height 15
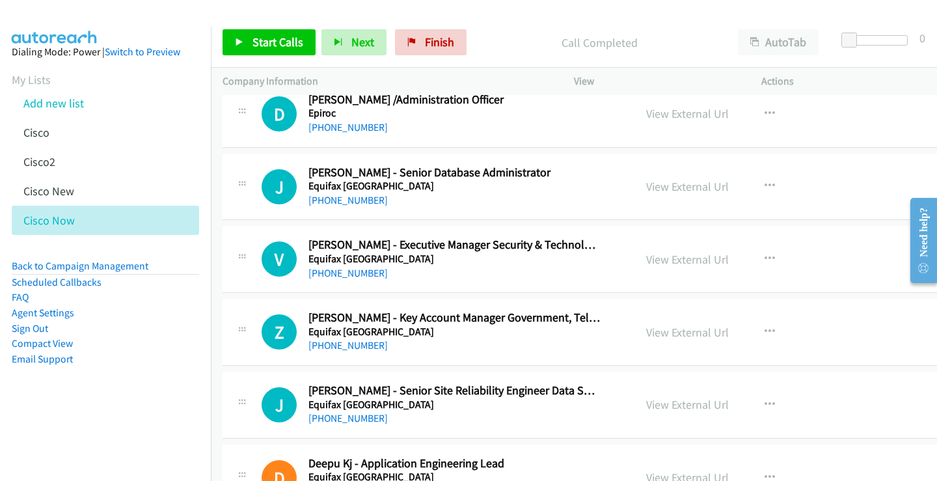
scroll to position [6509, 0]
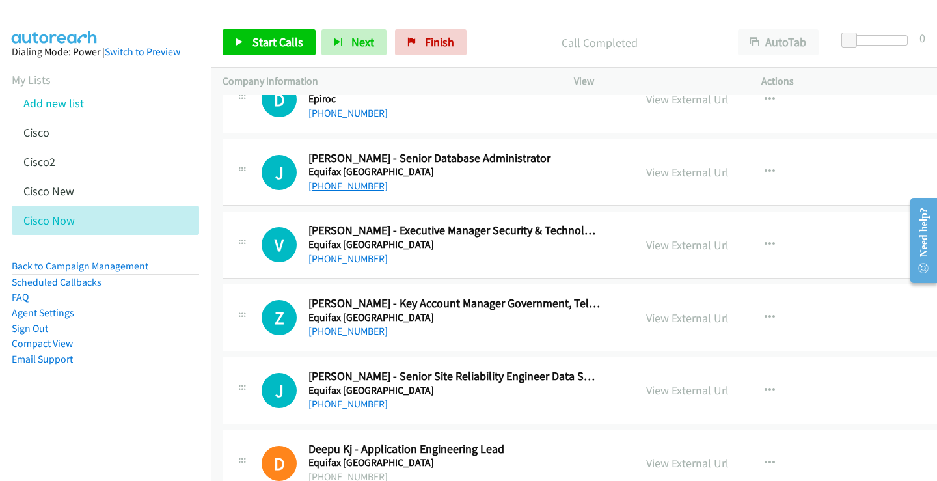
click at [358, 185] on link "[PHONE_NUMBER]" at bounding box center [348, 186] width 79 height 12
click at [683, 172] on link "View External Url" at bounding box center [687, 172] width 83 height 15
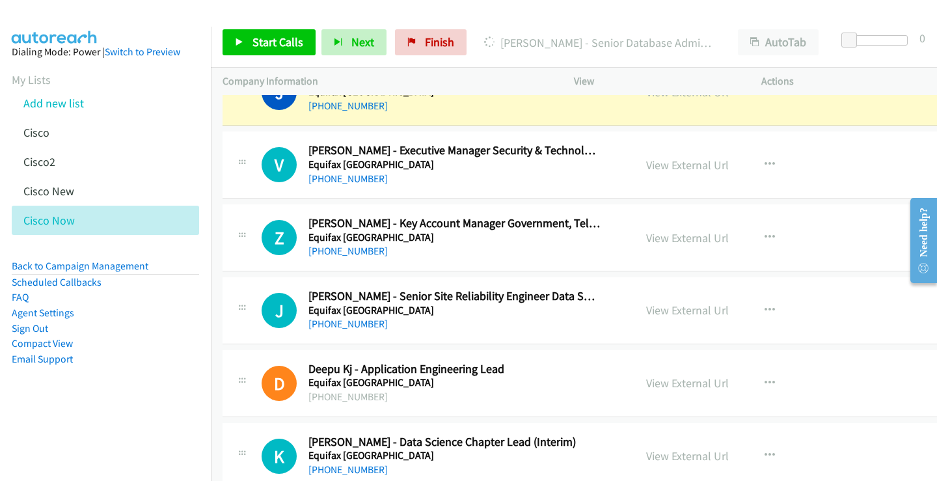
scroll to position [6574, 0]
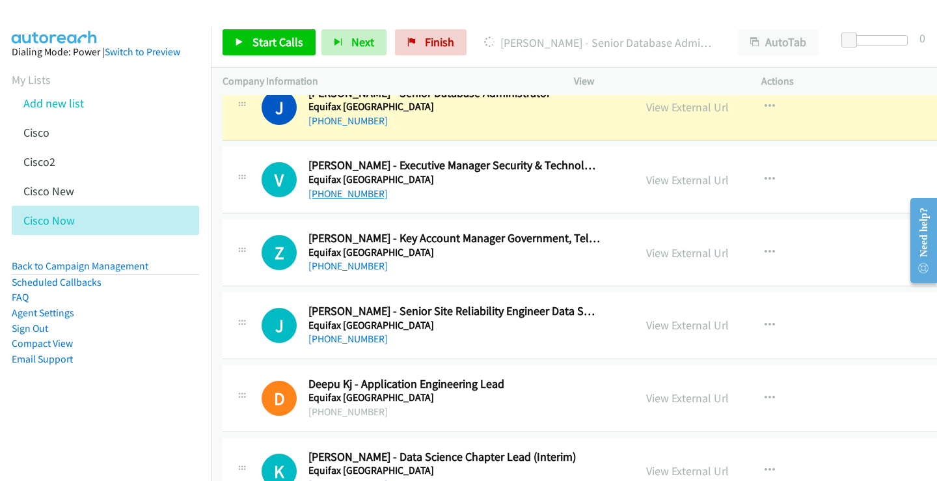
click at [357, 191] on link "[PHONE_NUMBER]" at bounding box center [348, 193] width 79 height 12
click at [657, 186] on link "View External Url" at bounding box center [687, 179] width 83 height 15
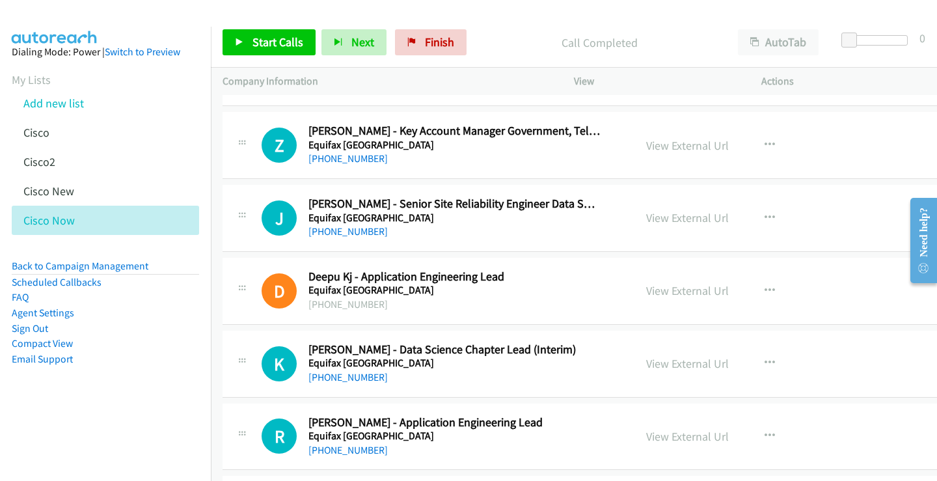
scroll to position [6704, 0]
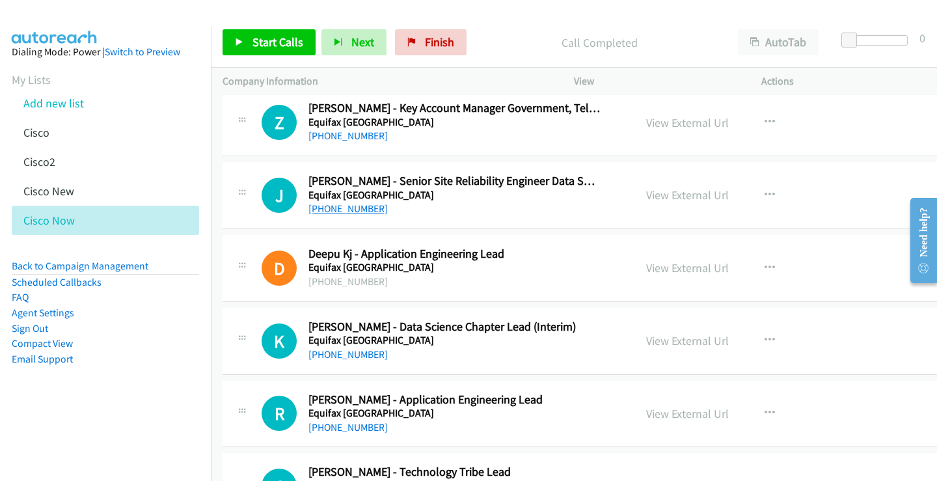
click at [351, 208] on link "[PHONE_NUMBER]" at bounding box center [348, 208] width 79 height 12
click at [672, 193] on link "View External Url" at bounding box center [687, 194] width 83 height 15
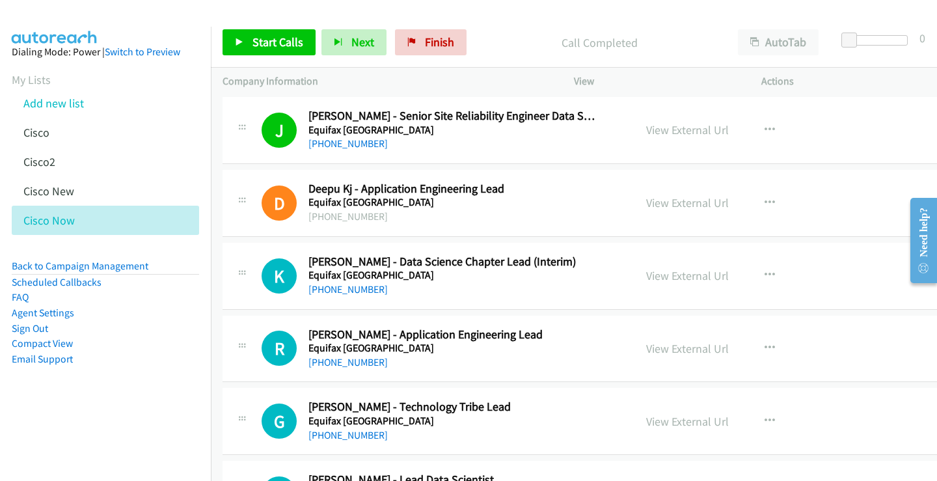
scroll to position [6899, 0]
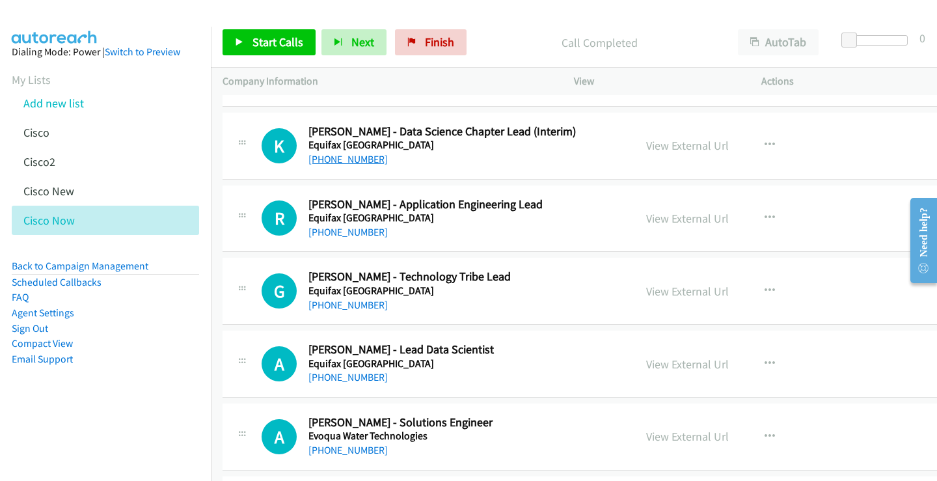
click at [354, 159] on link "[PHONE_NUMBER]" at bounding box center [348, 159] width 79 height 12
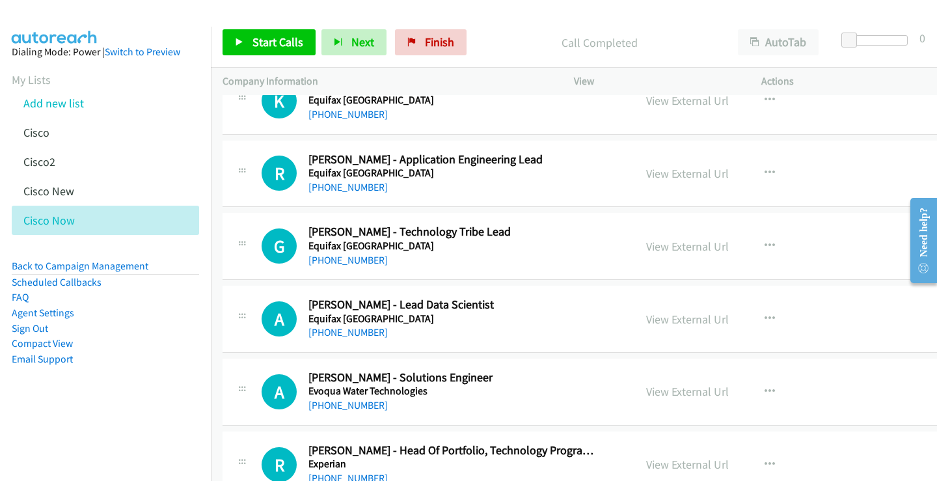
scroll to position [6965, 0]
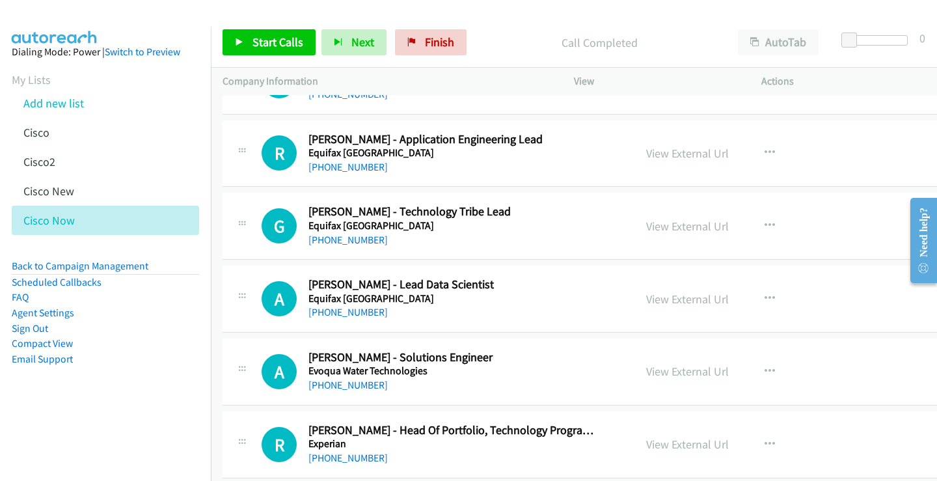
drag, startPoint x: 355, startPoint y: 165, endPoint x: 508, endPoint y: 171, distance: 153.1
click at [355, 165] on link "[PHONE_NUMBER]" at bounding box center [348, 167] width 79 height 12
click at [655, 155] on link "View External Url" at bounding box center [687, 153] width 83 height 15
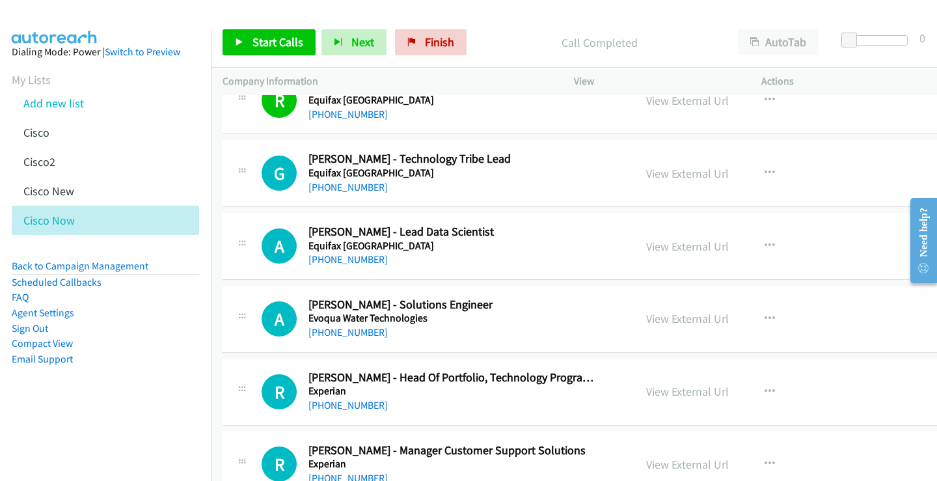
scroll to position [7030, 0]
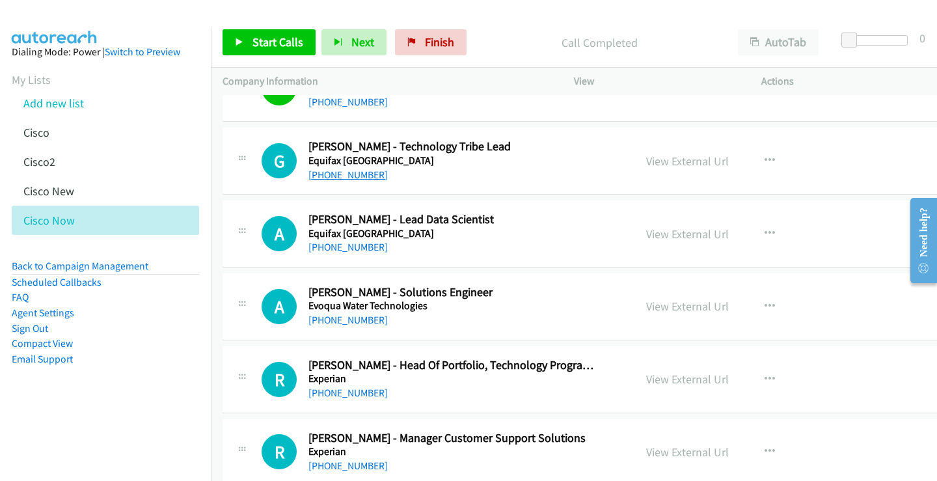
click at [368, 175] on link "[PHONE_NUMBER]" at bounding box center [348, 175] width 79 height 12
click at [672, 161] on link "View External Url" at bounding box center [687, 161] width 83 height 15
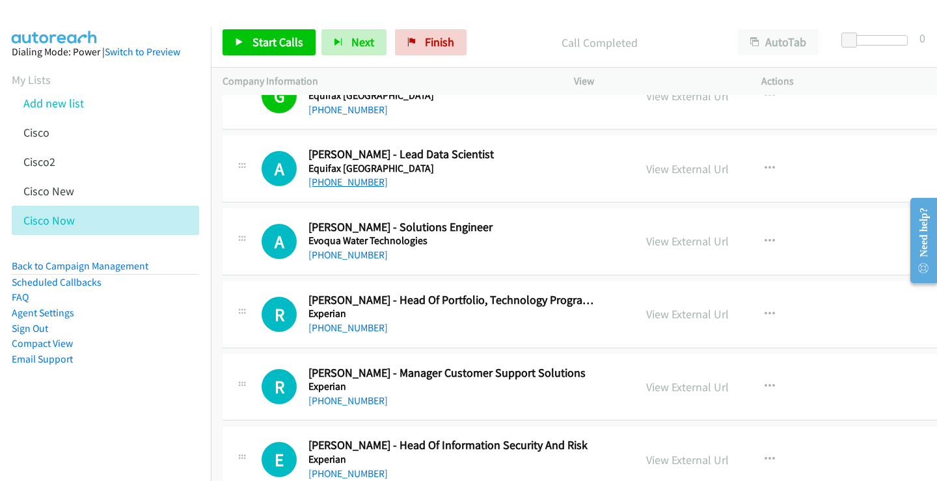
click at [363, 183] on link "[PHONE_NUMBER]" at bounding box center [348, 182] width 79 height 12
click at [693, 170] on link "View External Url" at bounding box center [687, 168] width 83 height 15
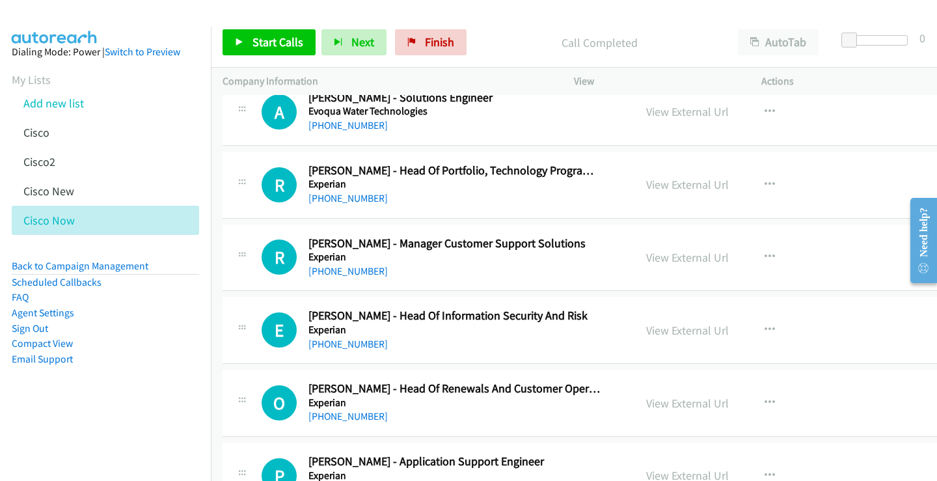
scroll to position [7225, 0]
click at [357, 125] on link "[PHONE_NUMBER]" at bounding box center [348, 124] width 79 height 12
click at [656, 111] on link "View External Url" at bounding box center [687, 110] width 83 height 15
click at [364, 197] on link "[PHONE_NUMBER]" at bounding box center [348, 197] width 79 height 12
click at [671, 184] on link "View External Url" at bounding box center [687, 183] width 83 height 15
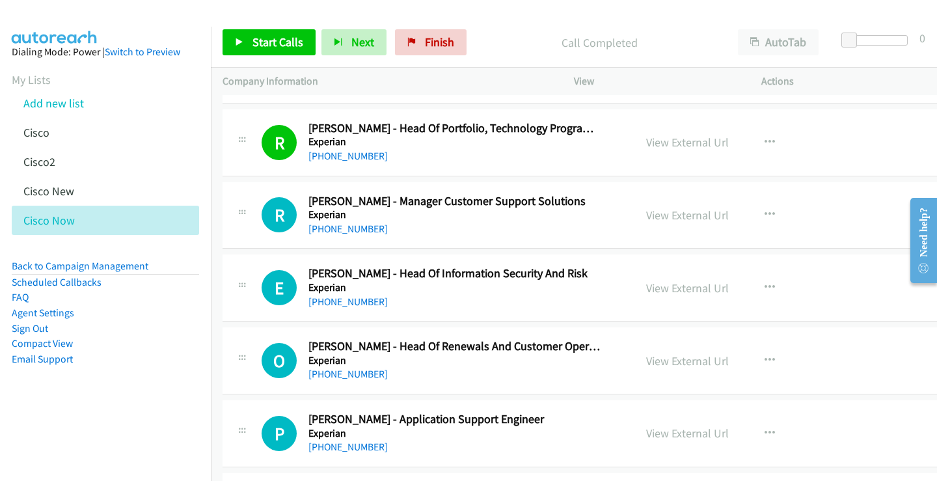
scroll to position [7290, 0]
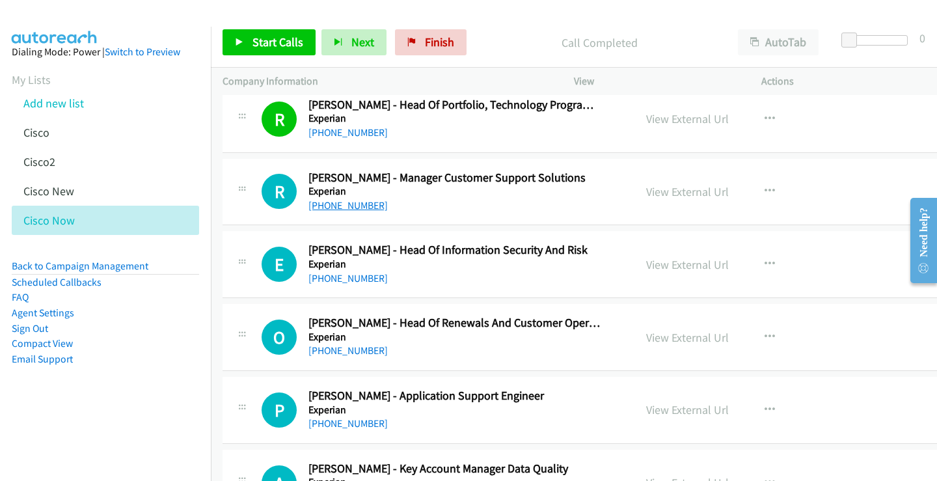
click at [348, 208] on link "[PHONE_NUMBER]" at bounding box center [348, 205] width 79 height 12
click at [661, 192] on link "View External Url" at bounding box center [687, 191] width 83 height 15
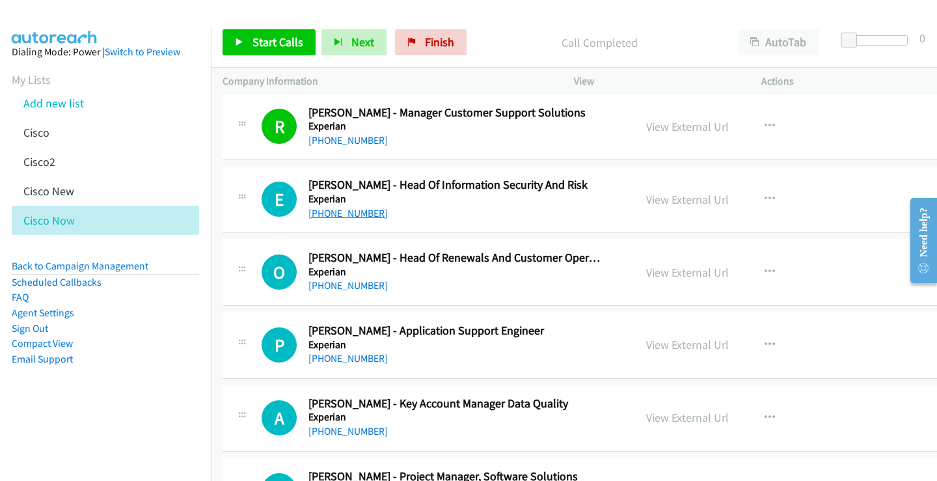
click at [354, 213] on link "[PHONE_NUMBER]" at bounding box center [348, 213] width 79 height 12
click at [670, 200] on link "View External Url" at bounding box center [687, 199] width 83 height 15
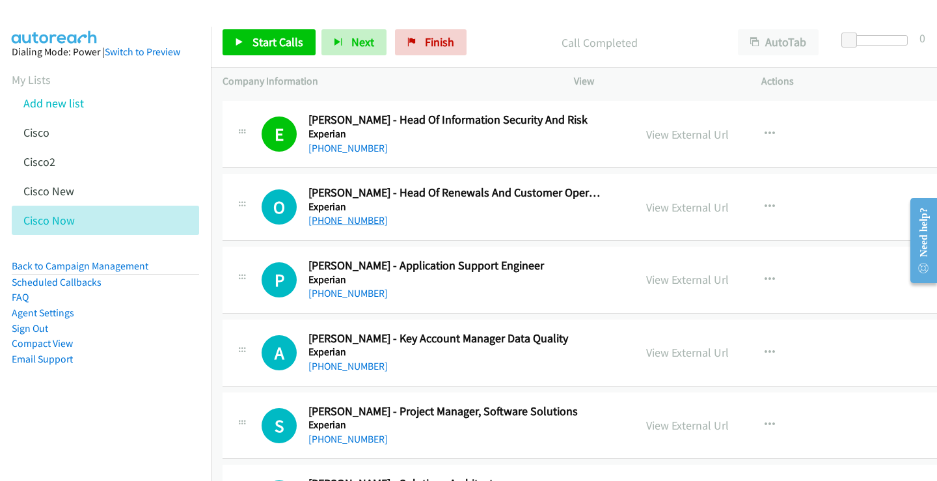
click at [356, 219] on link "[PHONE_NUMBER]" at bounding box center [348, 220] width 79 height 12
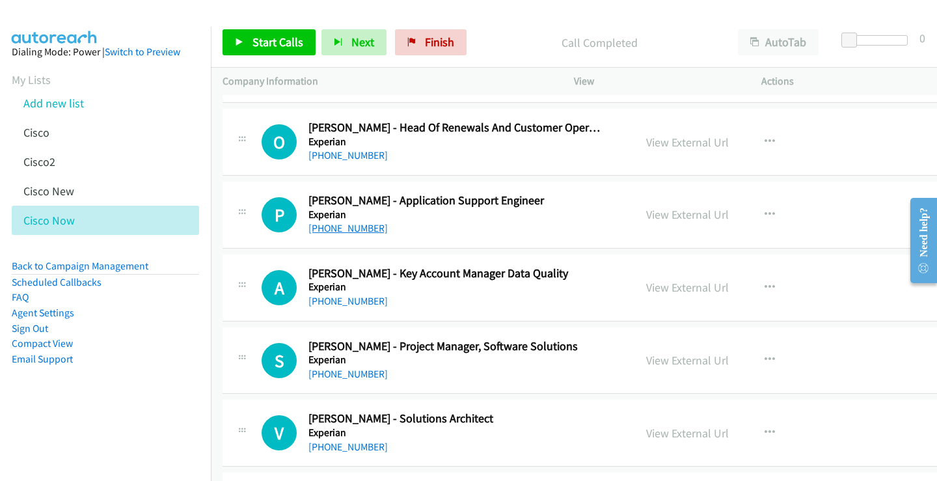
click at [359, 227] on link "[PHONE_NUMBER]" at bounding box center [348, 228] width 79 height 12
click at [654, 217] on link "View External Url" at bounding box center [687, 214] width 83 height 15
click at [672, 217] on link "View External Url" at bounding box center [687, 214] width 83 height 15
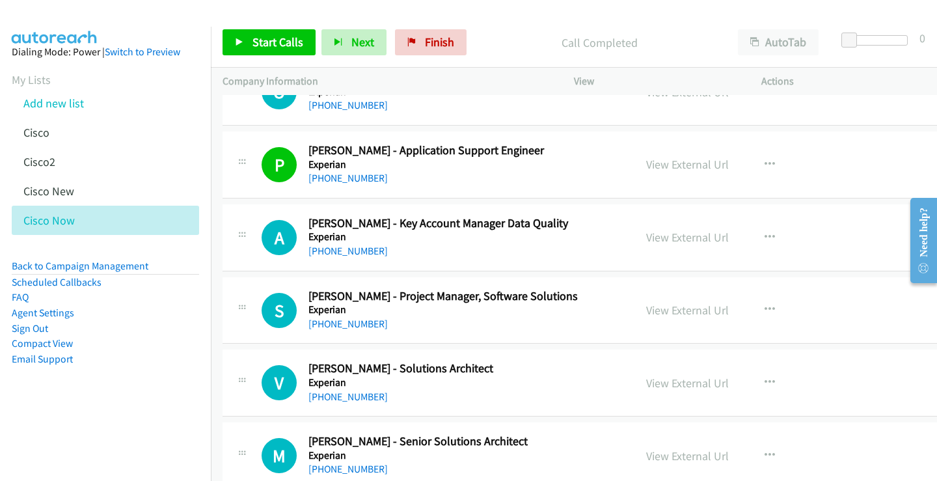
scroll to position [7550, 0]
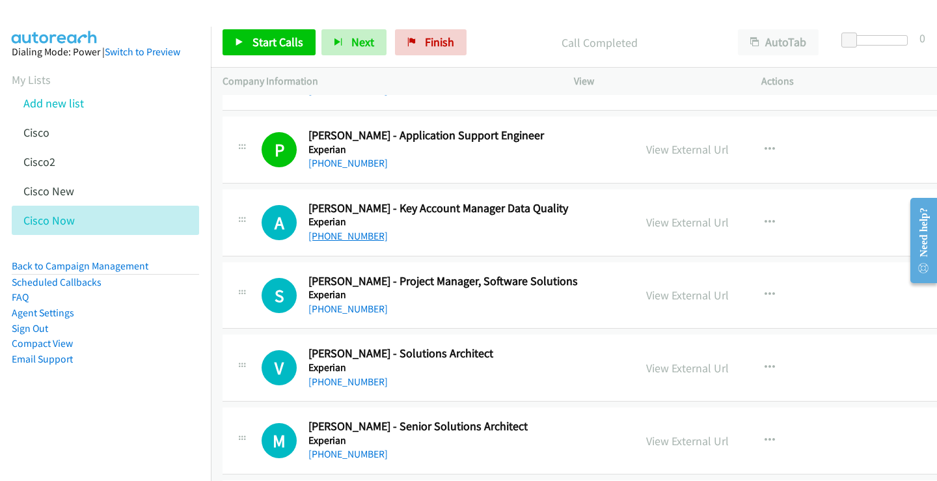
click at [361, 235] on link "[PHONE_NUMBER]" at bounding box center [348, 236] width 79 height 12
click at [650, 221] on link "View External Url" at bounding box center [687, 222] width 83 height 15
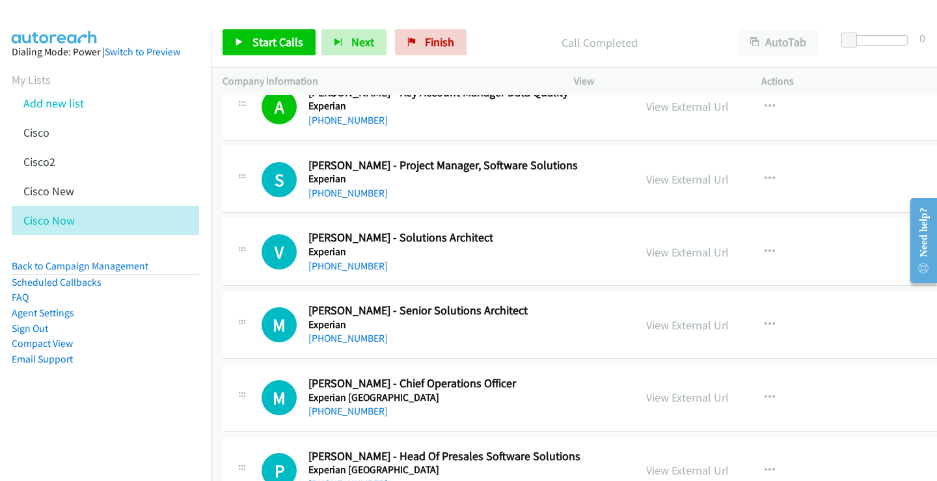
scroll to position [7681, 0]
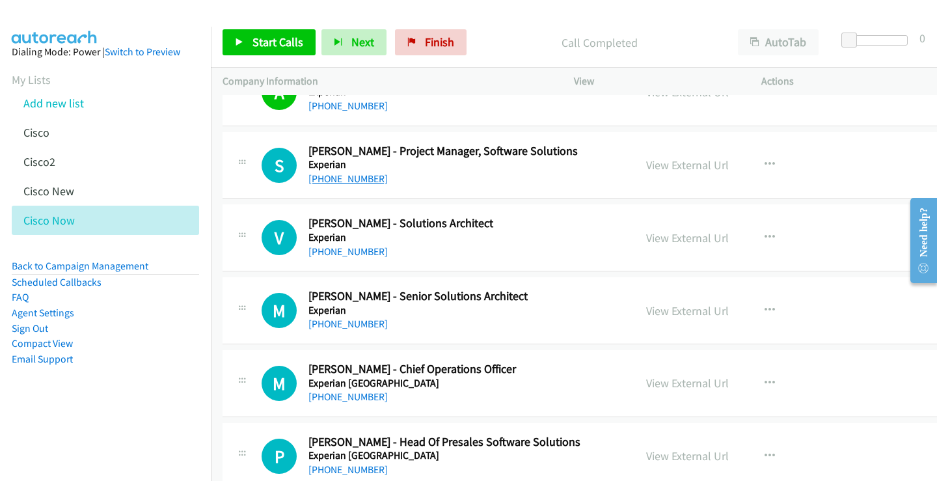
click at [360, 178] on link "[PHONE_NUMBER]" at bounding box center [348, 178] width 79 height 12
click at [668, 163] on link "View External Url" at bounding box center [687, 165] width 83 height 15
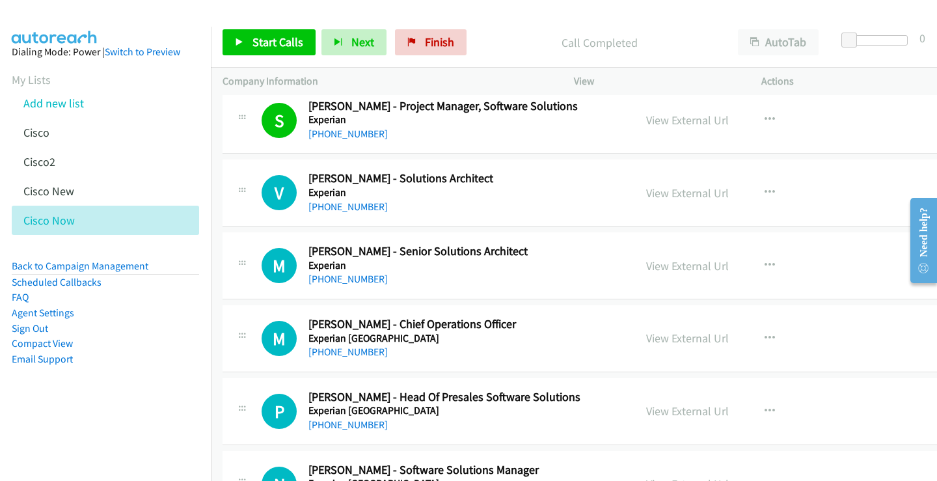
scroll to position [7746, 0]
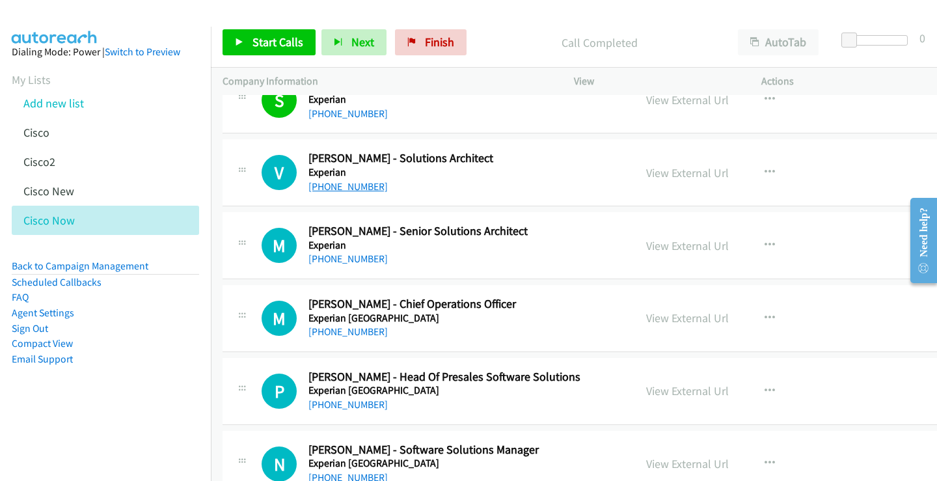
click at [350, 182] on link "[PHONE_NUMBER]" at bounding box center [348, 186] width 79 height 12
click at [674, 168] on link "View External Url" at bounding box center [687, 172] width 83 height 15
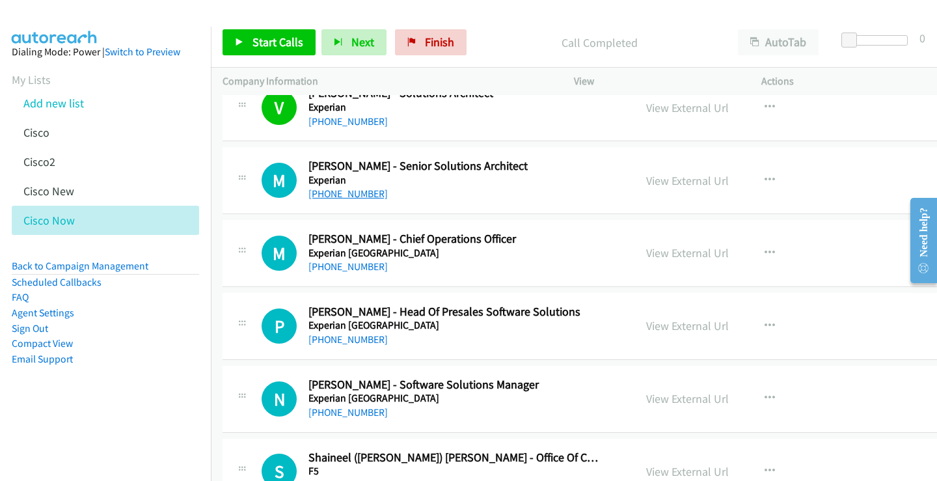
click at [367, 196] on link "[PHONE_NUMBER]" at bounding box center [348, 193] width 79 height 12
click at [670, 182] on link "View External Url" at bounding box center [687, 180] width 83 height 15
click at [677, 180] on link "View External Url" at bounding box center [687, 180] width 83 height 15
